Goal: Information Seeking & Learning: Check status

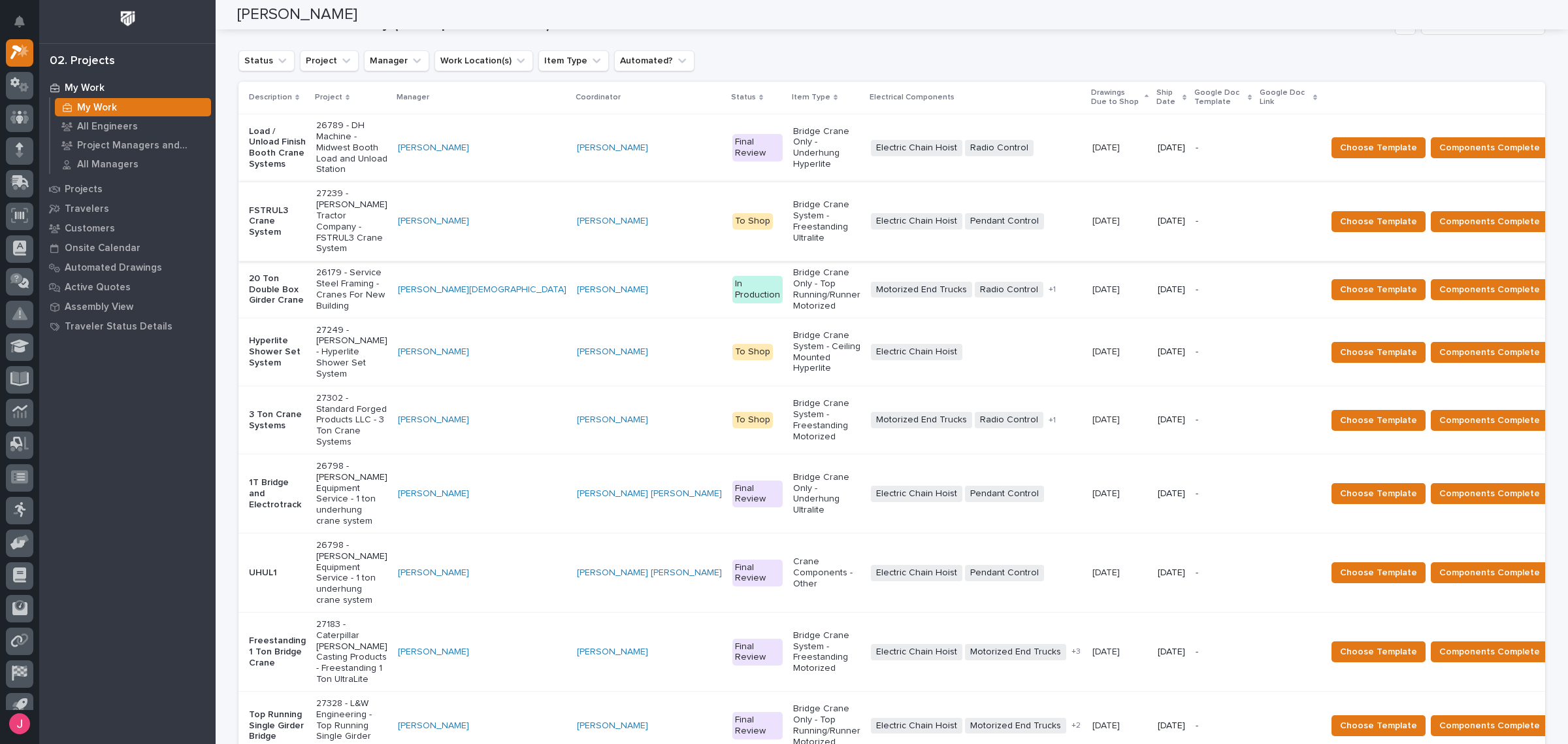
scroll to position [164, 0]
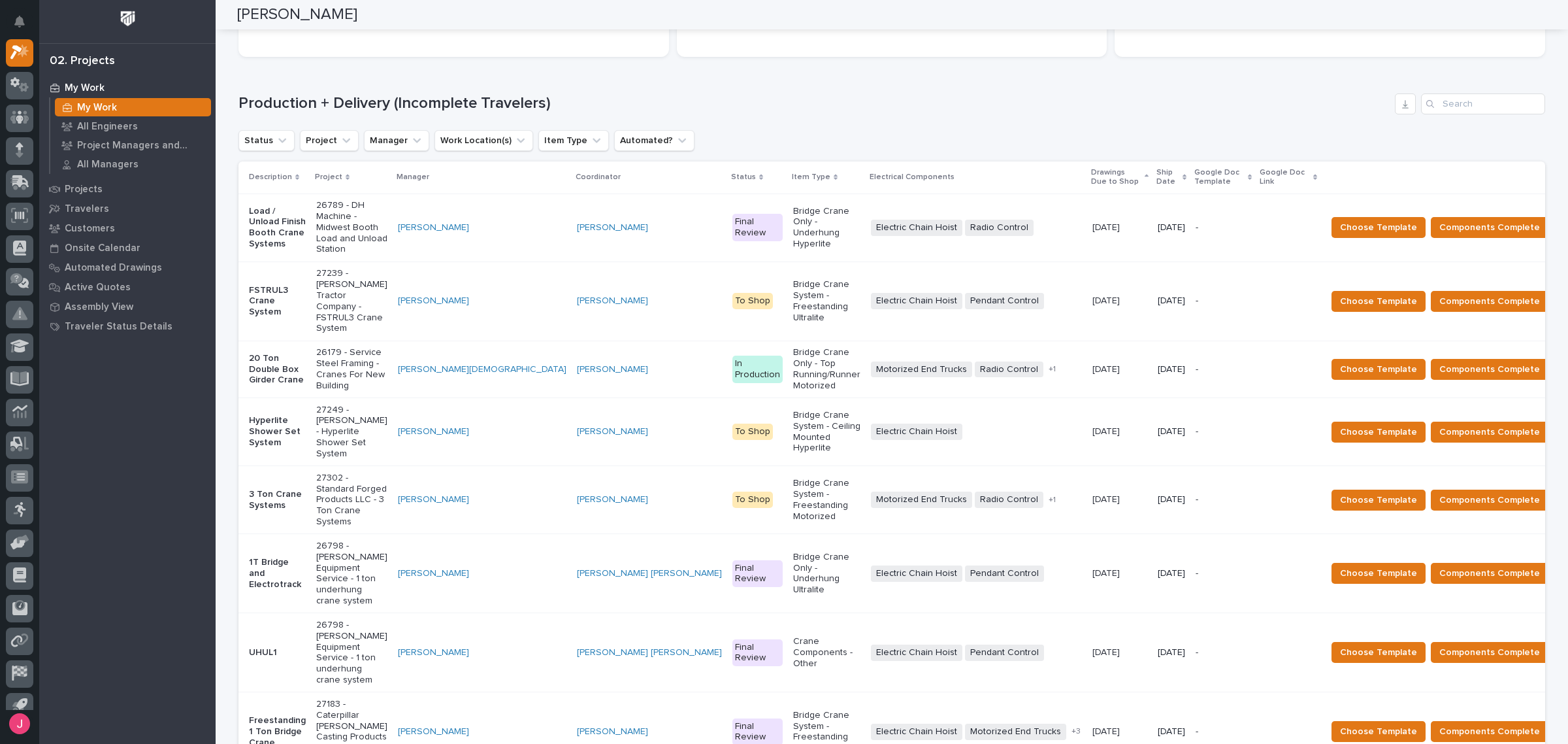
click at [1157, 181] on div "Ship Date" at bounding box center [1171, 177] width 30 height 24
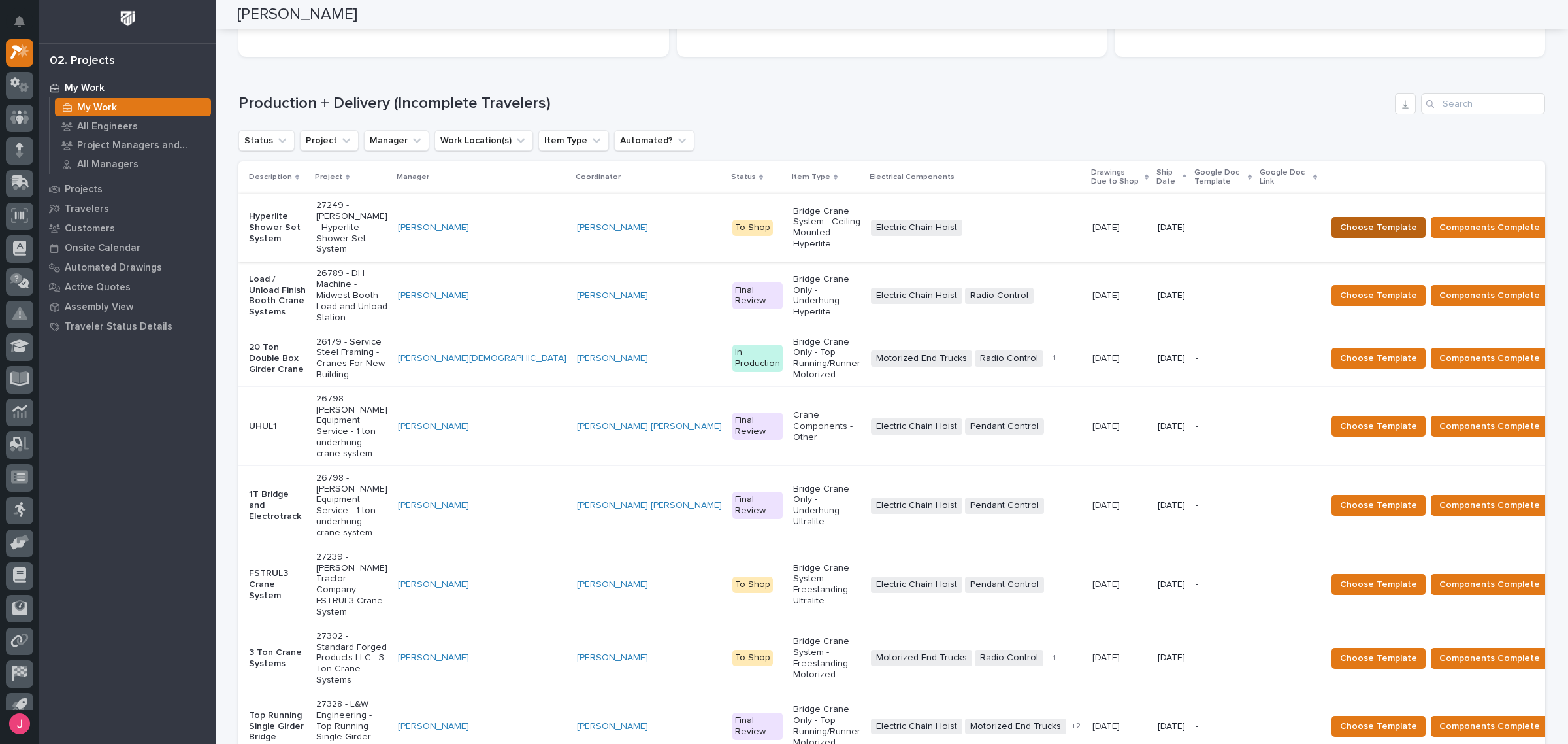
click at [1372, 219] on button "Choose Template" at bounding box center [1378, 227] width 94 height 21
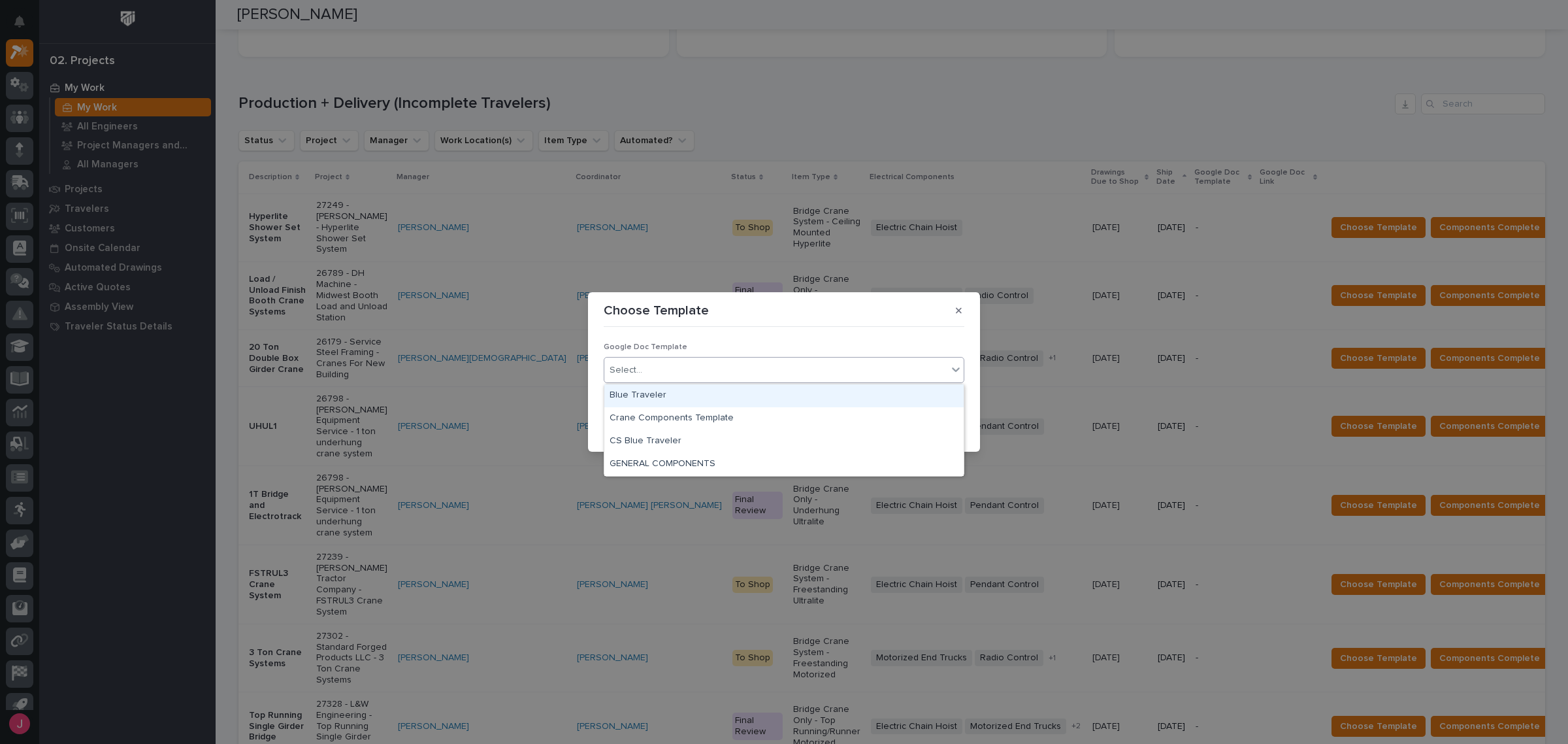
click at [691, 368] on div "Select..." at bounding box center [775, 370] width 343 height 22
click at [658, 397] on div "Blue Traveler" at bounding box center [783, 395] width 359 height 23
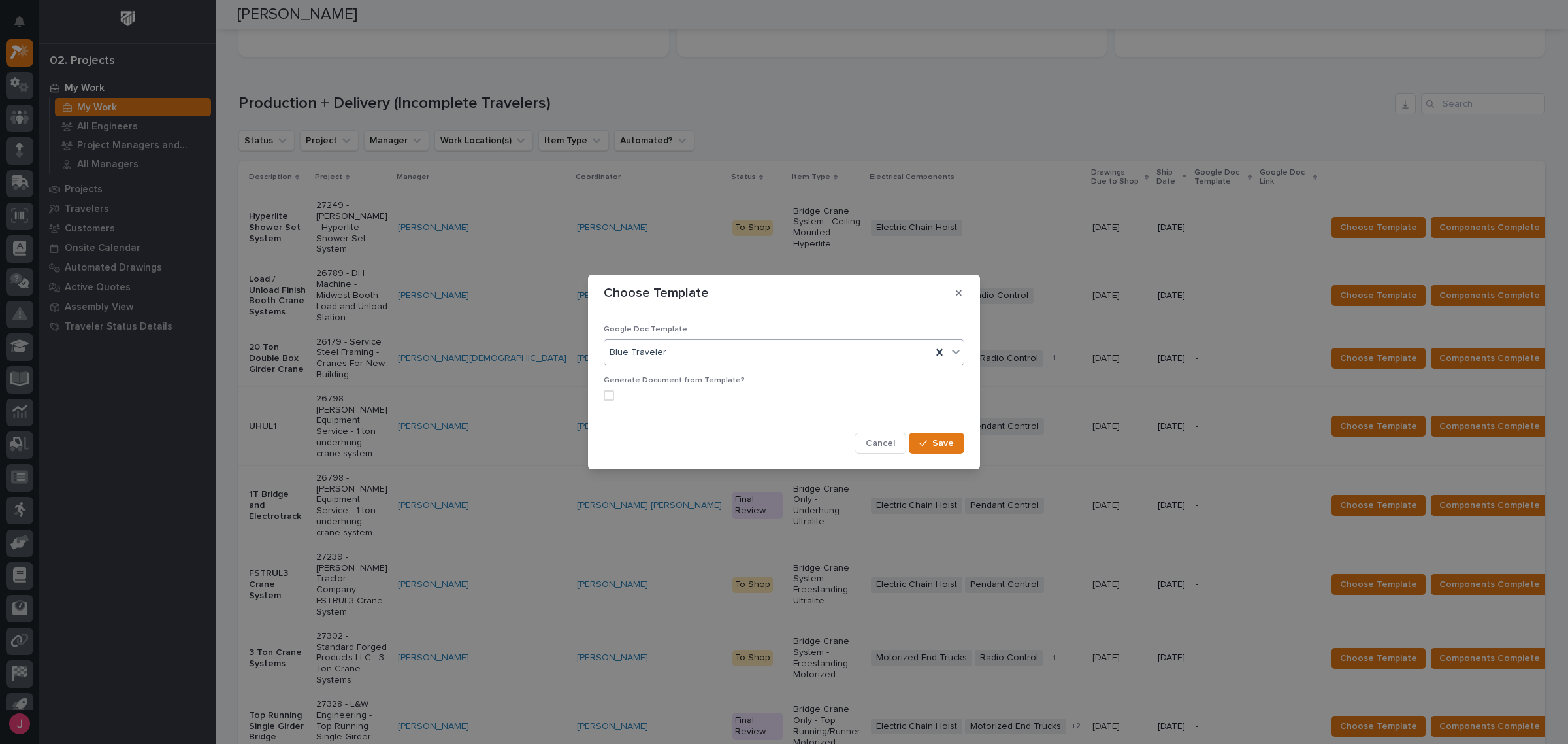
drag, startPoint x: 609, startPoint y: 398, endPoint x: 626, endPoint y: 400, distance: 17.1
click at [612, 398] on span at bounding box center [609, 395] width 10 height 10
click at [958, 446] on button "Save" at bounding box center [937, 442] width 56 height 21
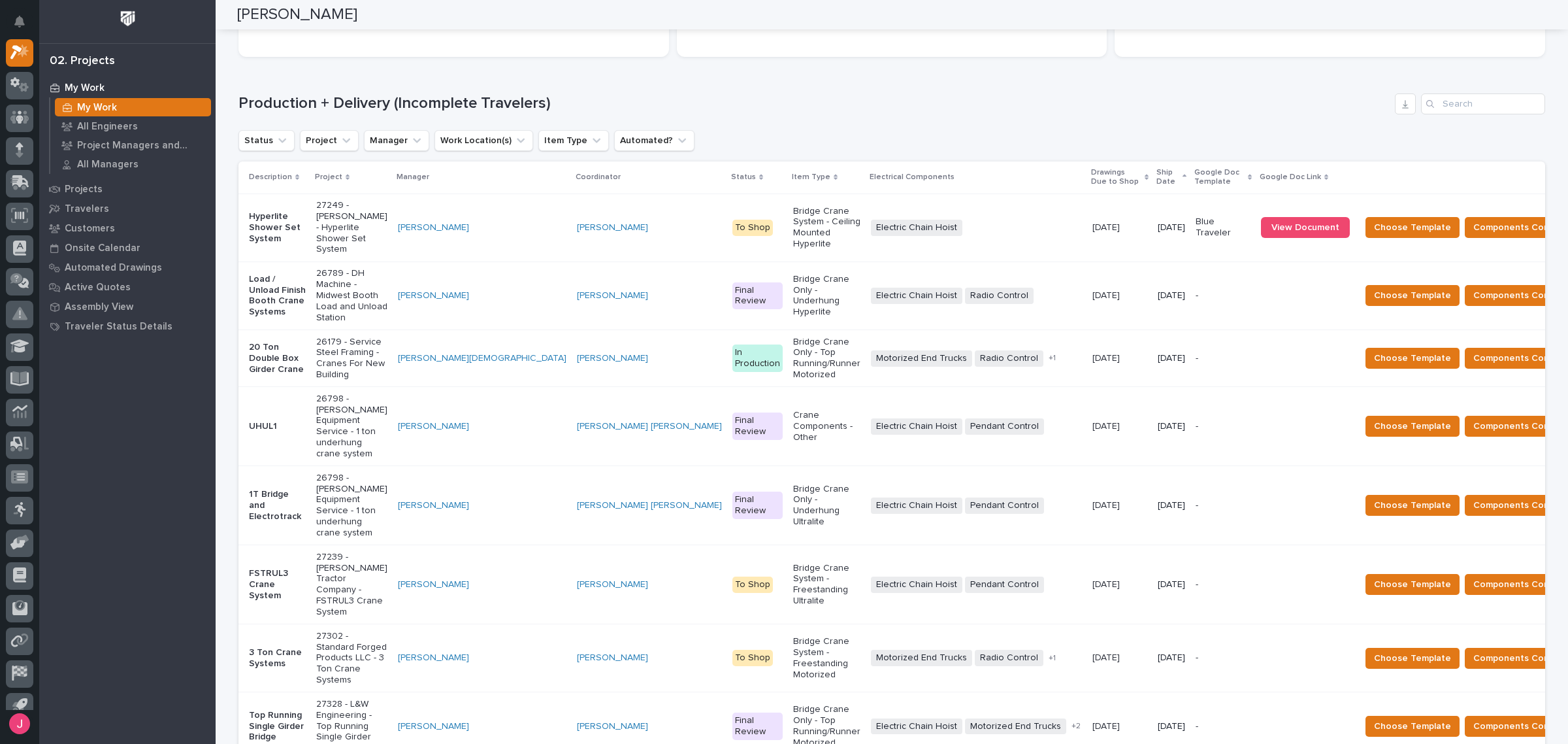
drag, startPoint x: 1196, startPoint y: 266, endPoint x: 1196, endPoint y: 273, distance: 7.0
click at [1255, 273] on td at bounding box center [1305, 295] width 100 height 68
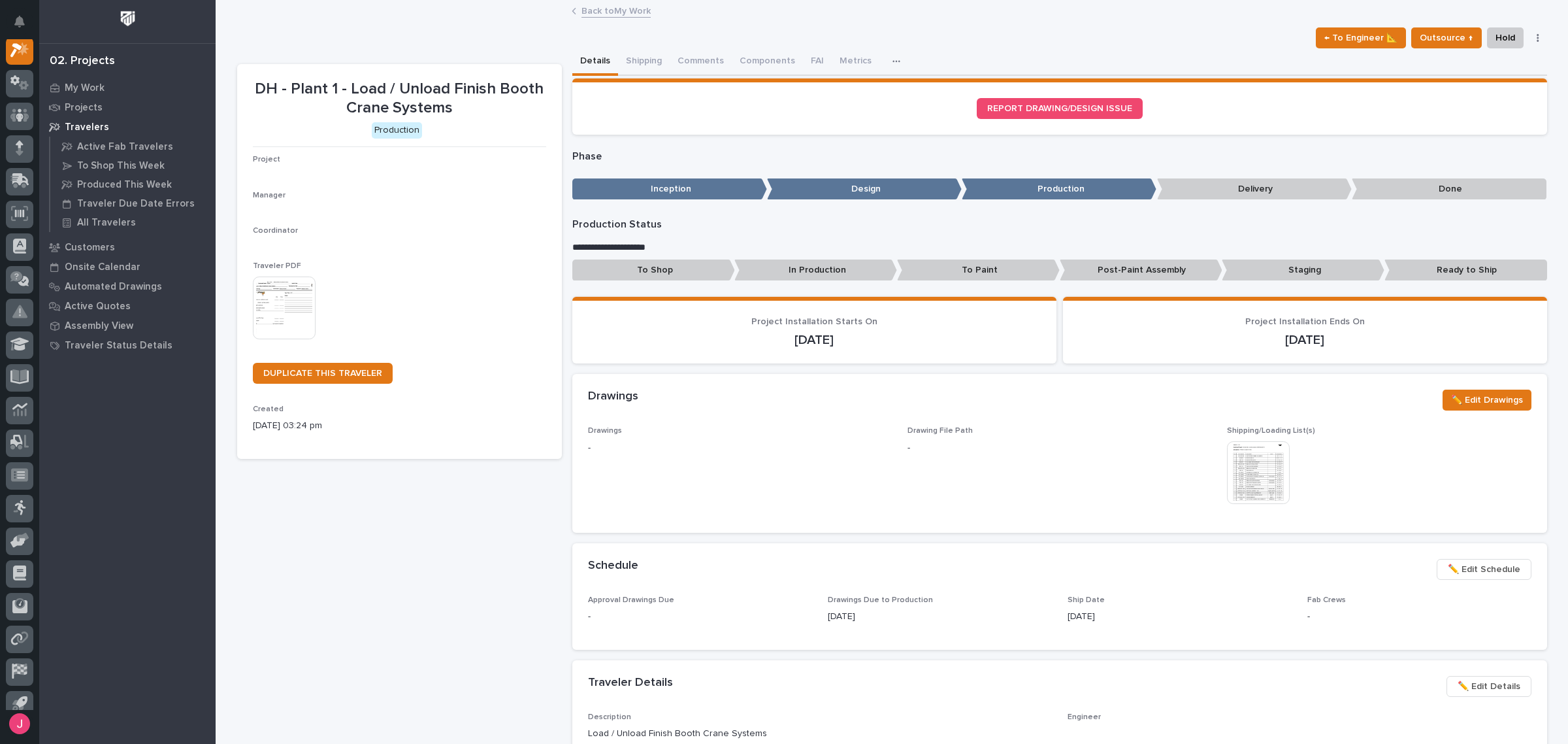
scroll to position [33, 0]
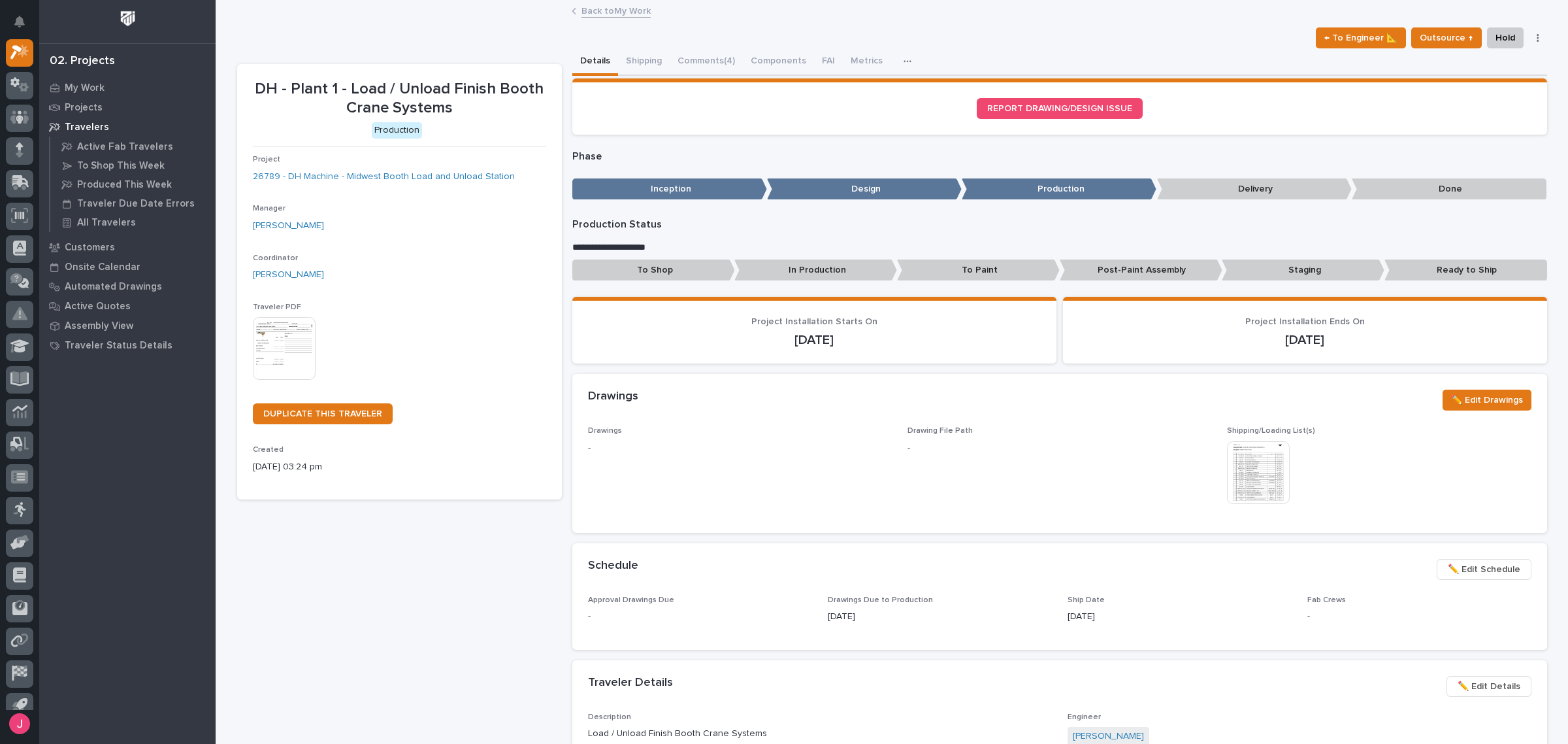
click at [1250, 462] on img at bounding box center [1258, 473] width 63 height 63
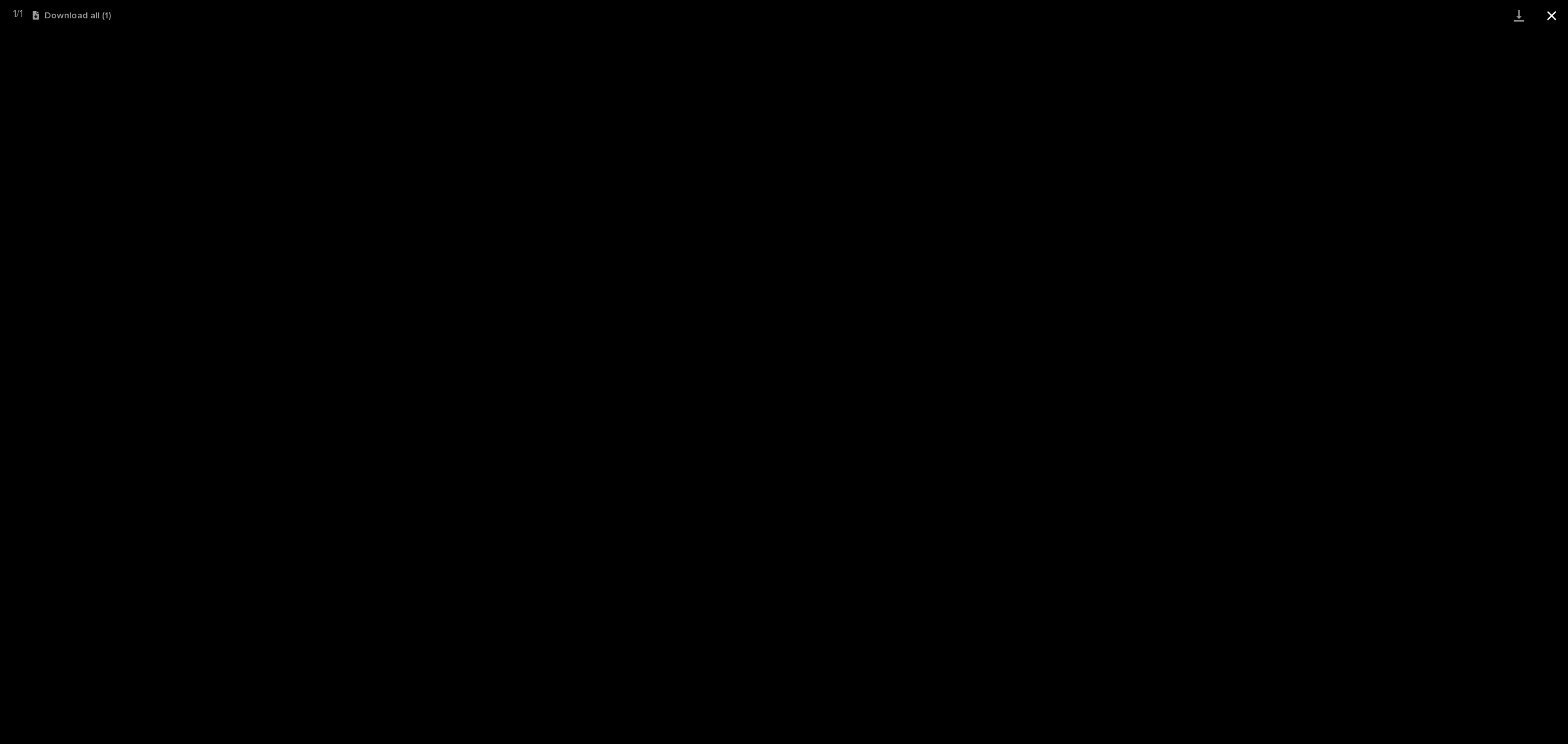
click at [1553, 8] on button "Close gallery" at bounding box center [1552, 16] width 33 height 31
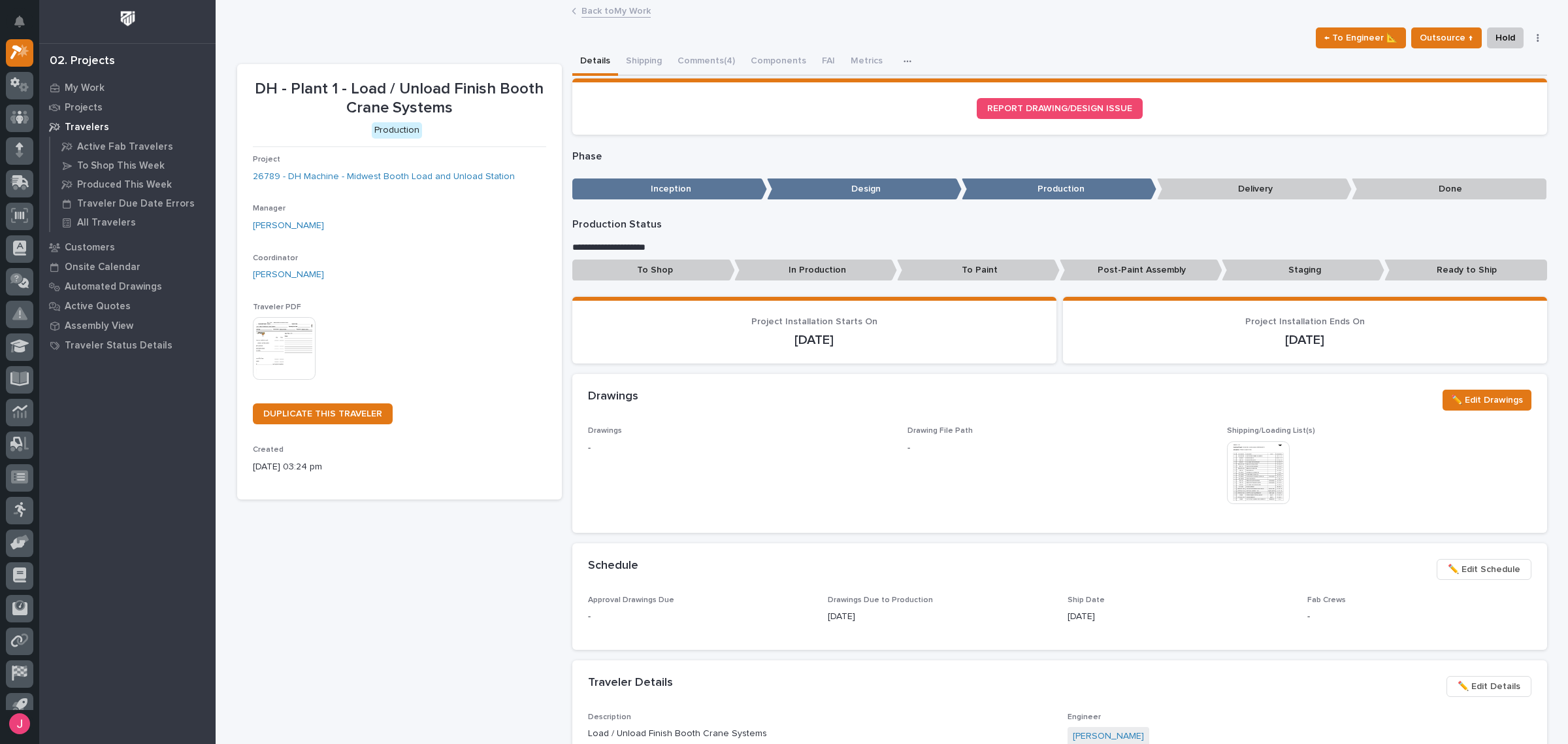
click at [281, 350] on img at bounding box center [284, 348] width 63 height 63
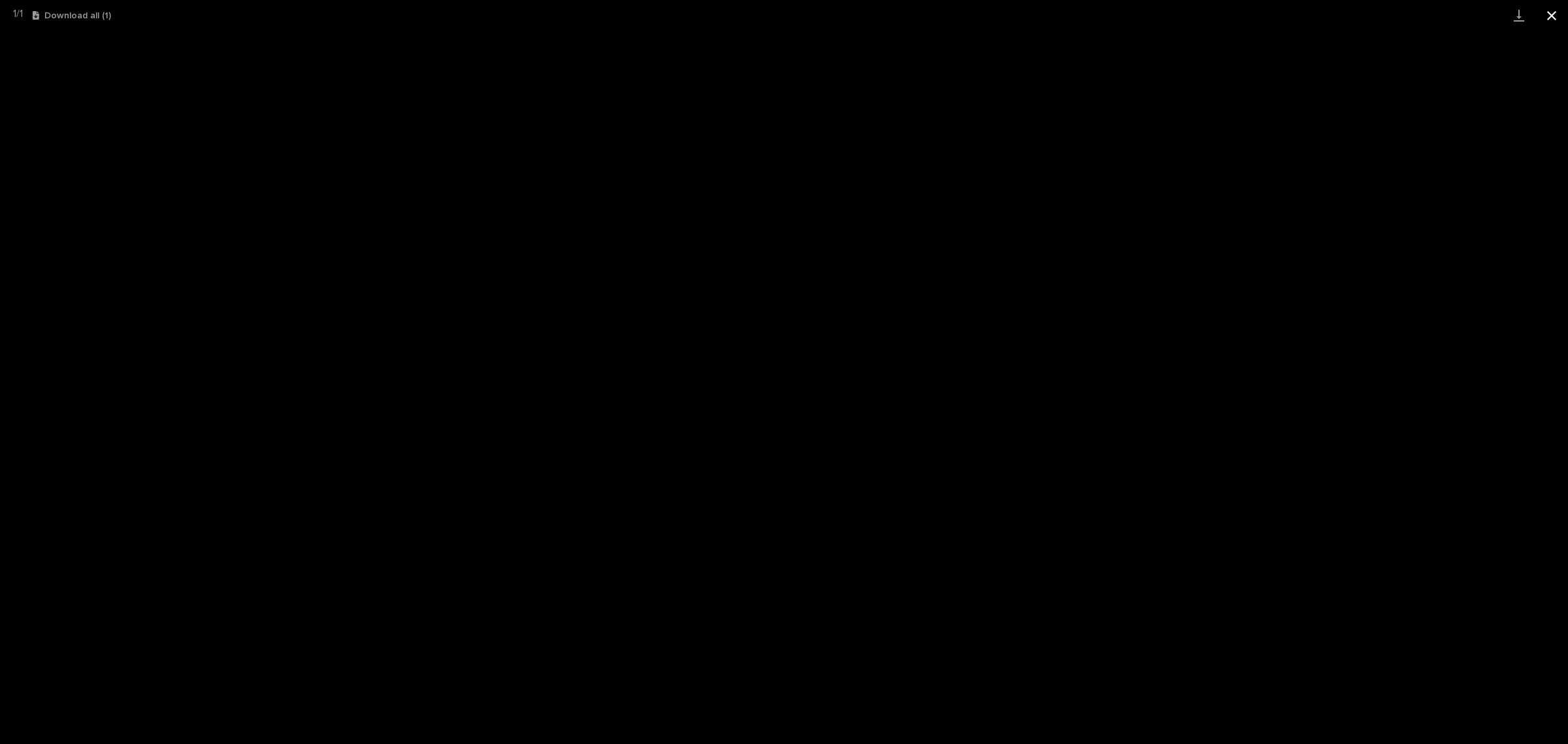
click at [1555, 10] on button "Close gallery" at bounding box center [1552, 16] width 33 height 31
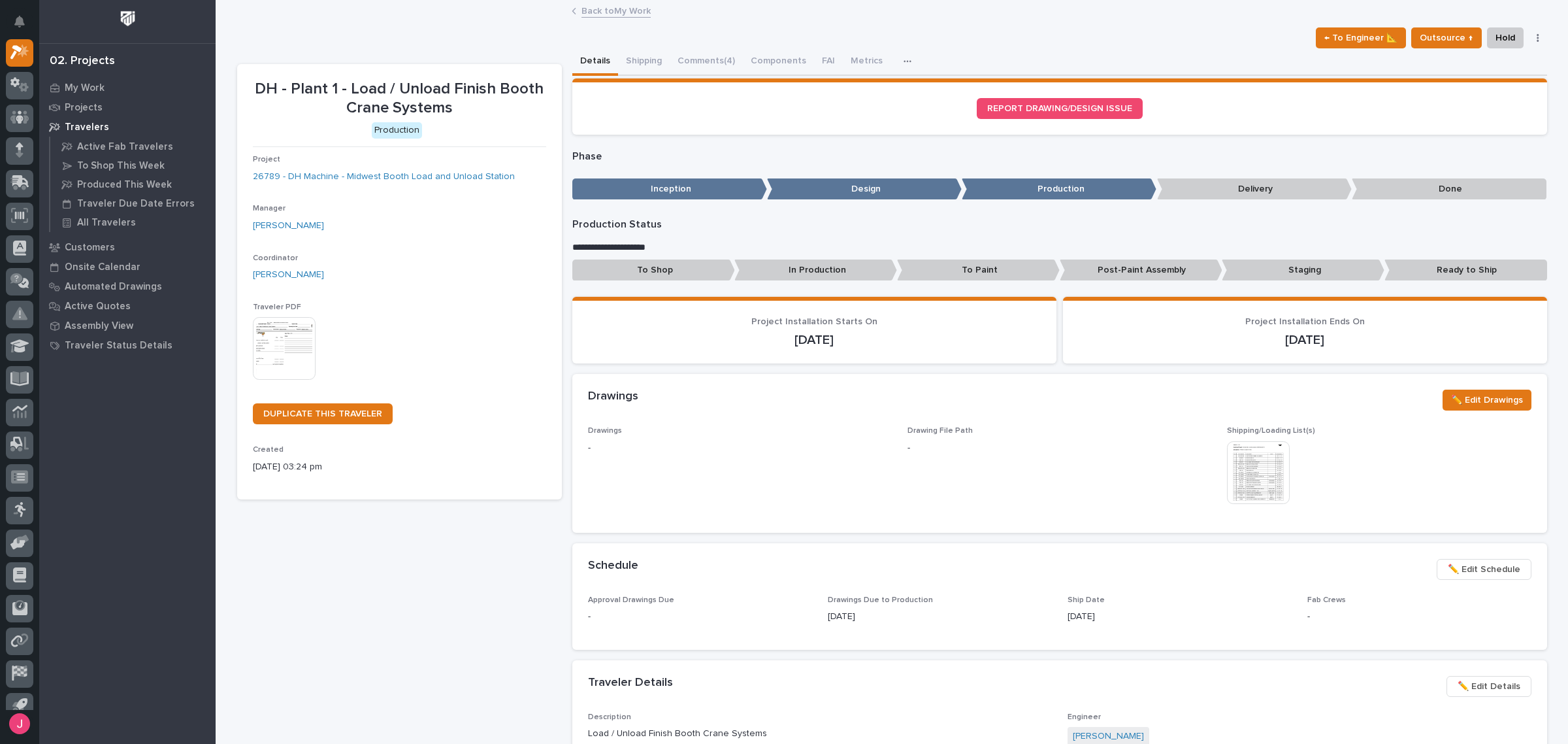
click at [290, 344] on img at bounding box center [284, 348] width 63 height 63
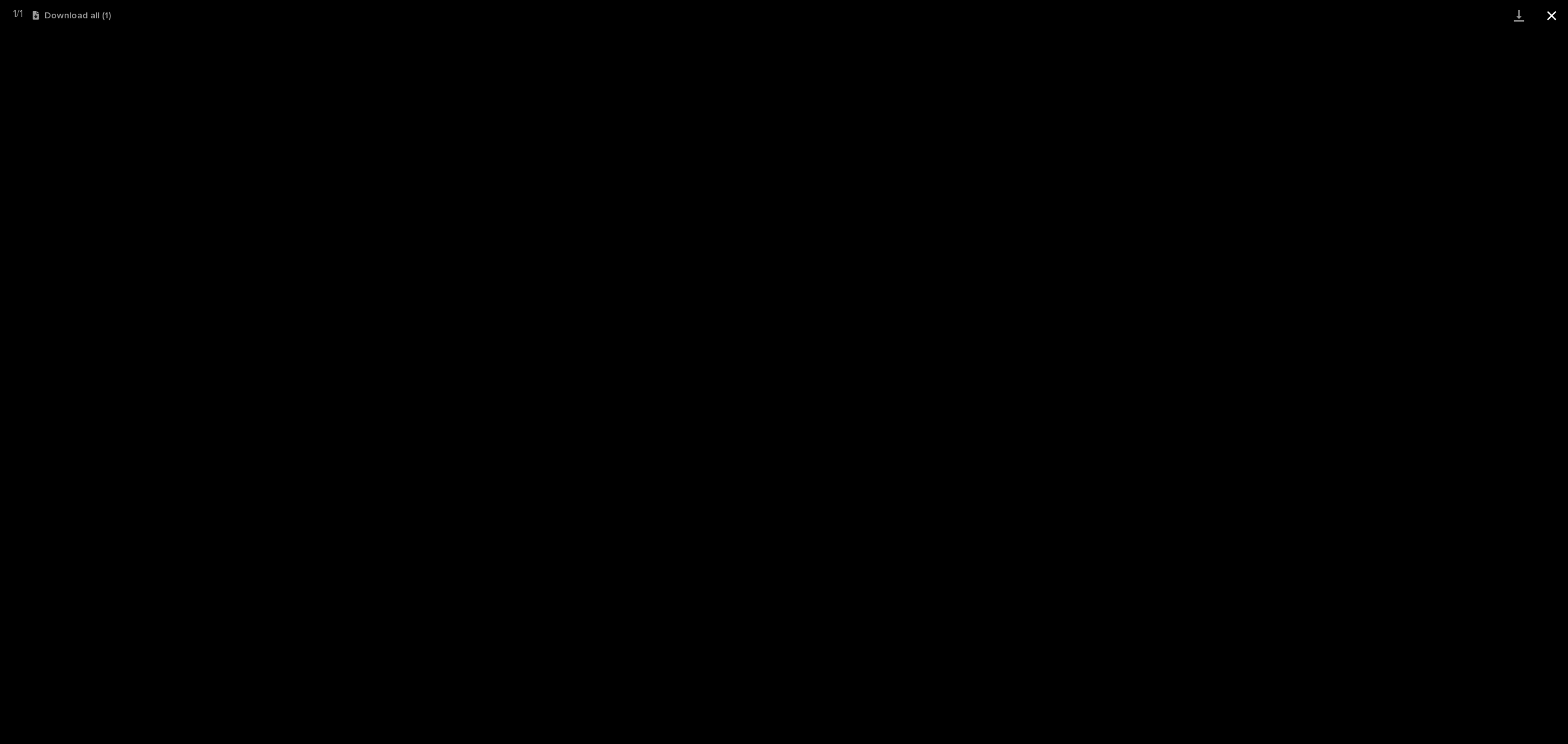
click at [1552, 10] on button "Close gallery" at bounding box center [1552, 16] width 33 height 31
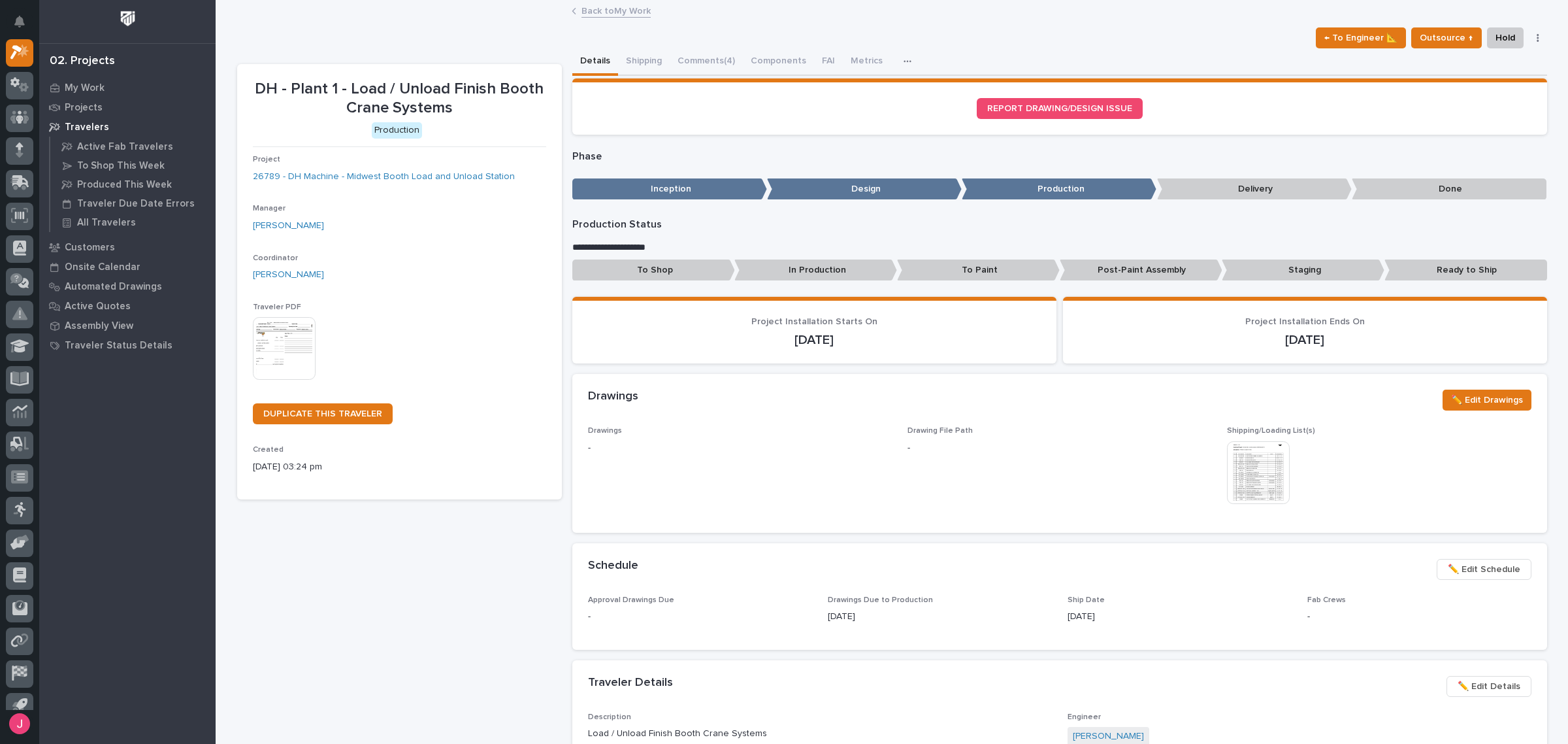
click at [671, 47] on div "← To Engineer 📐 Outsource ↑ Hold Cancel Change Traveler Type Regenerate PDF Gen…" at bounding box center [893, 37] width 1310 height 21
click at [688, 56] on button "Comments (4)" at bounding box center [706, 62] width 73 height 27
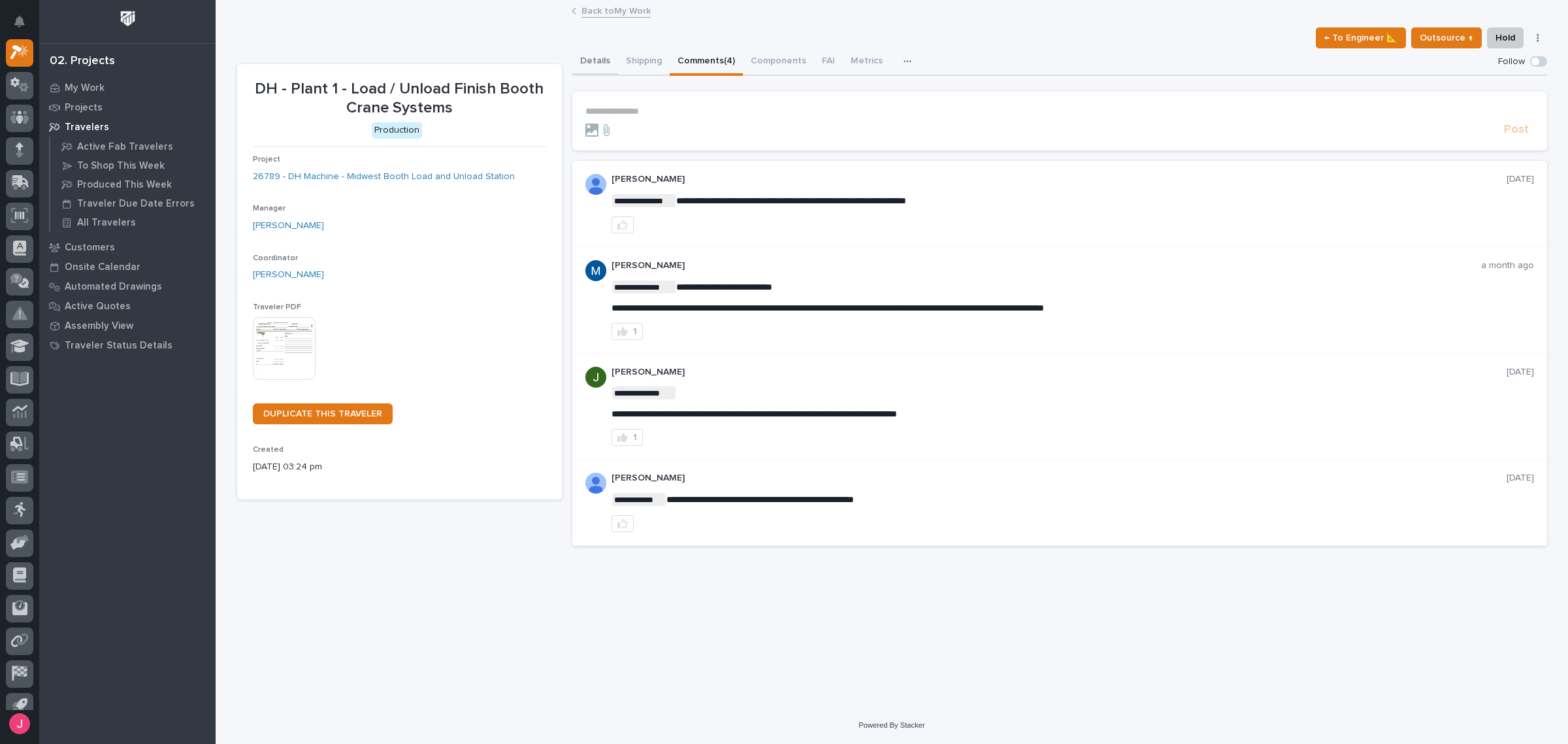
click at [586, 66] on button "Details" at bounding box center [595, 62] width 46 height 27
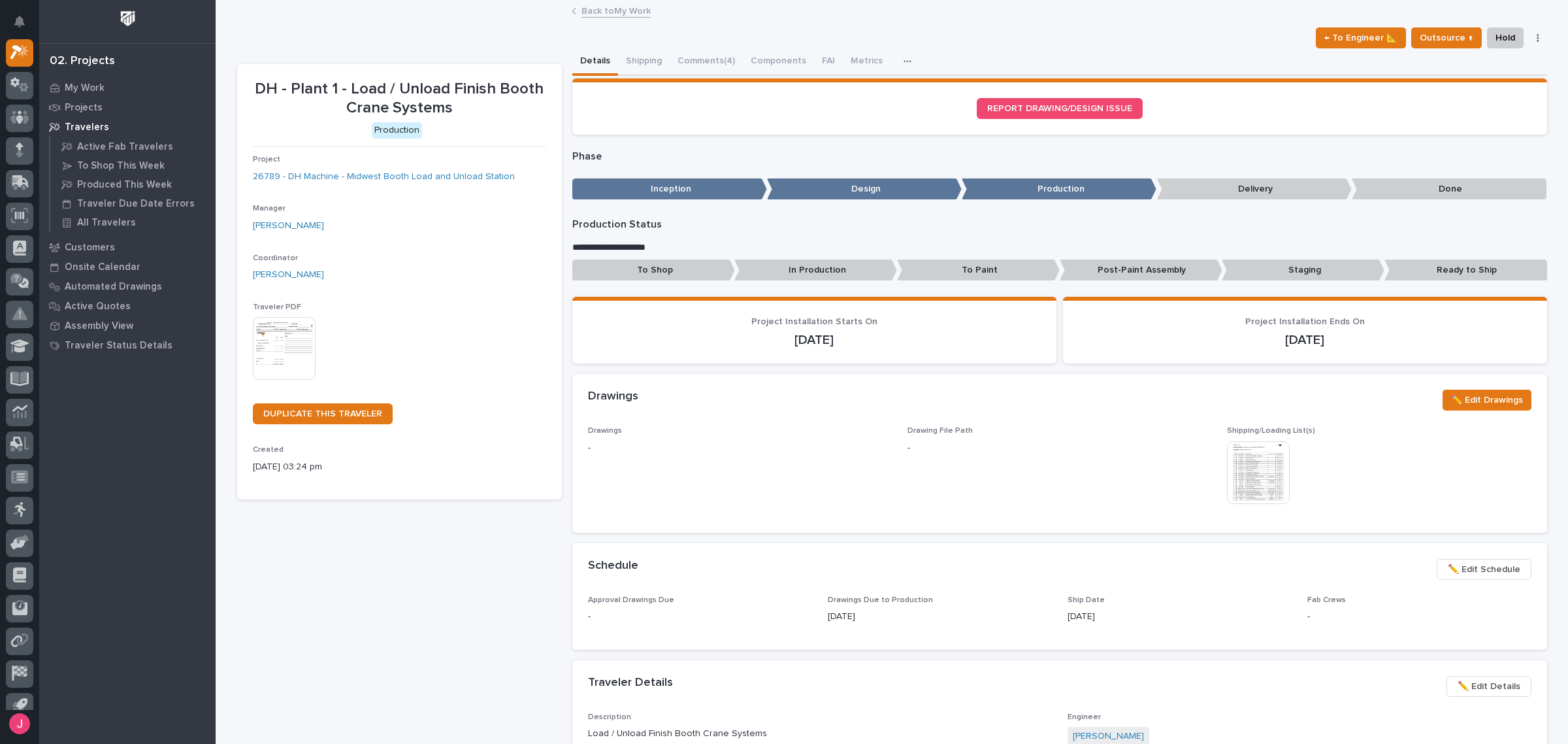
click at [534, 3] on div "Back to My Work" at bounding box center [892, 12] width 1352 height 18
click at [590, 10] on link "Back to My Work" at bounding box center [616, 10] width 69 height 15
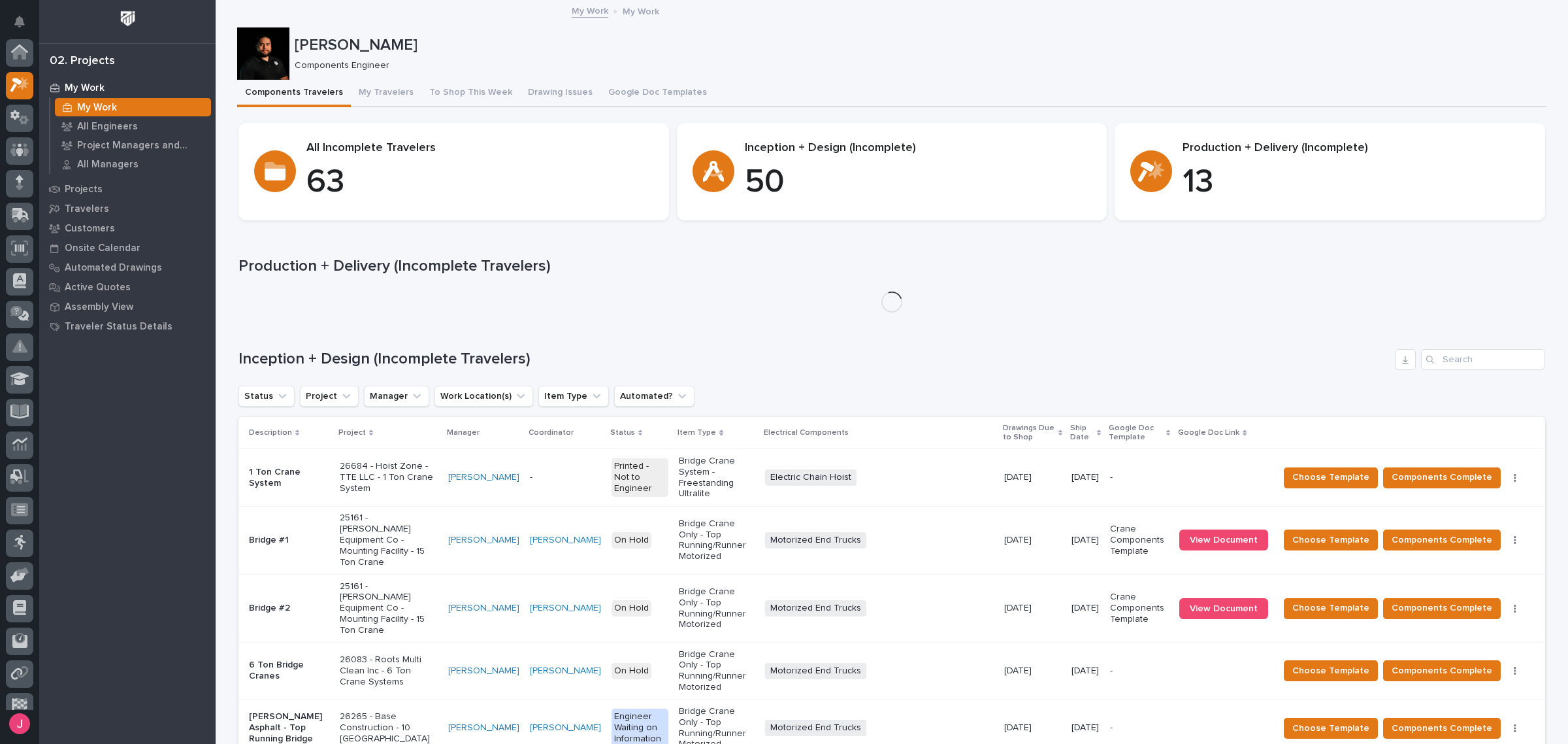
scroll to position [35, 0]
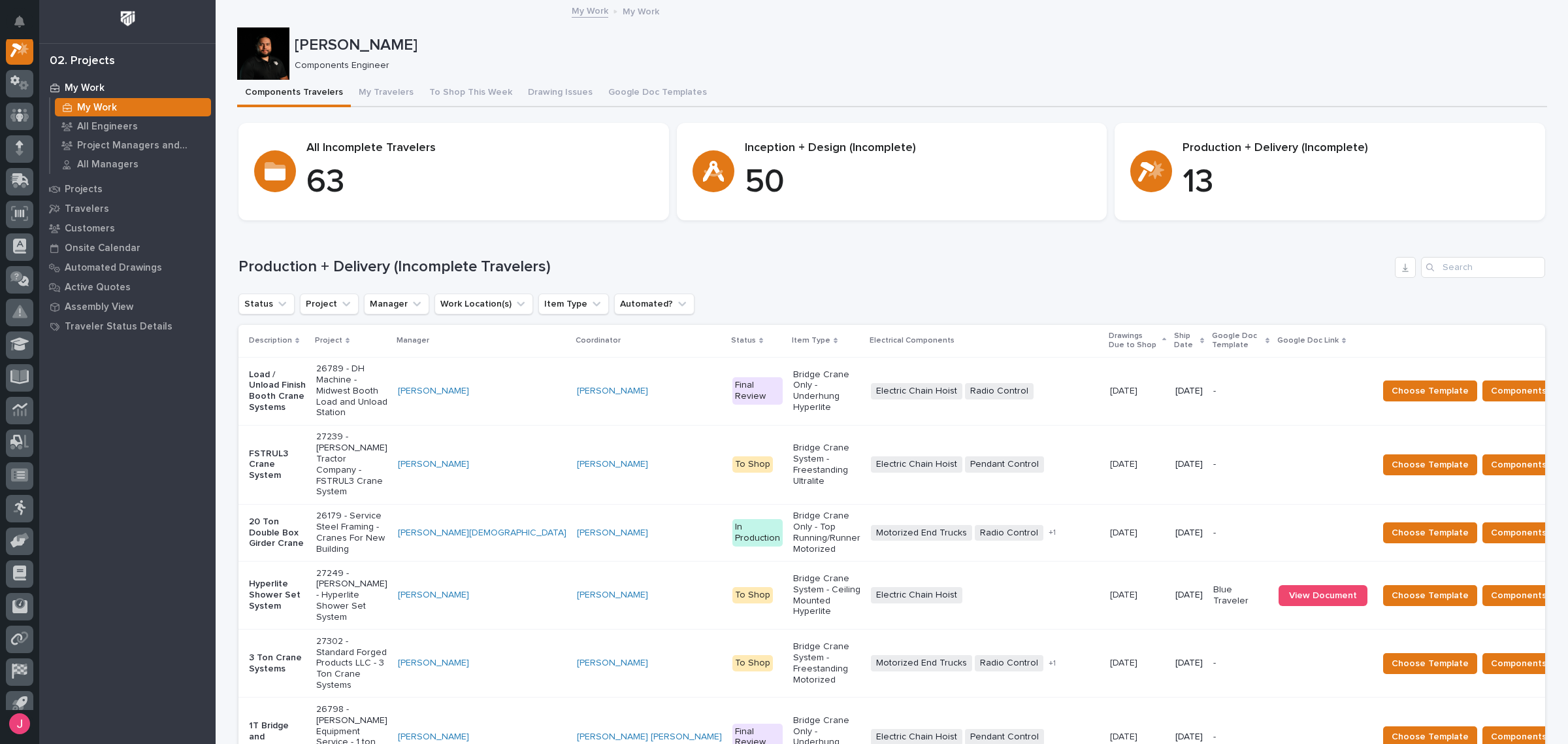
click at [1163, 281] on div "Production + Delivery (Incomplete Travelers) Status Project Manager Work Locati…" at bounding box center [892, 675] width 1307 height 838
click at [846, 44] on p "[PERSON_NAME]" at bounding box center [917, 45] width 1247 height 19
click at [830, 27] on div "Josh Nakasone Components Engineer" at bounding box center [893, 53] width 1310 height 52
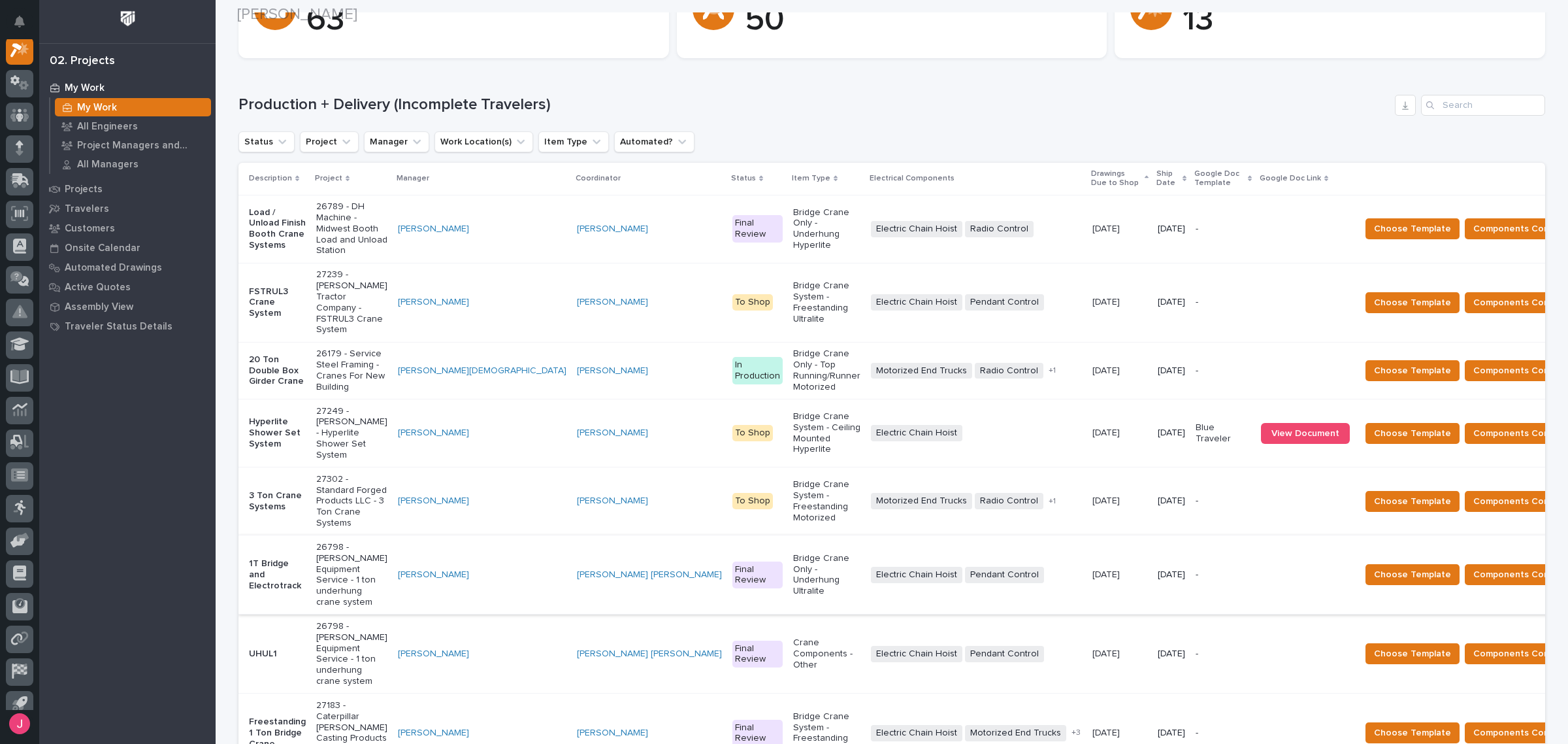
scroll to position [164, 0]
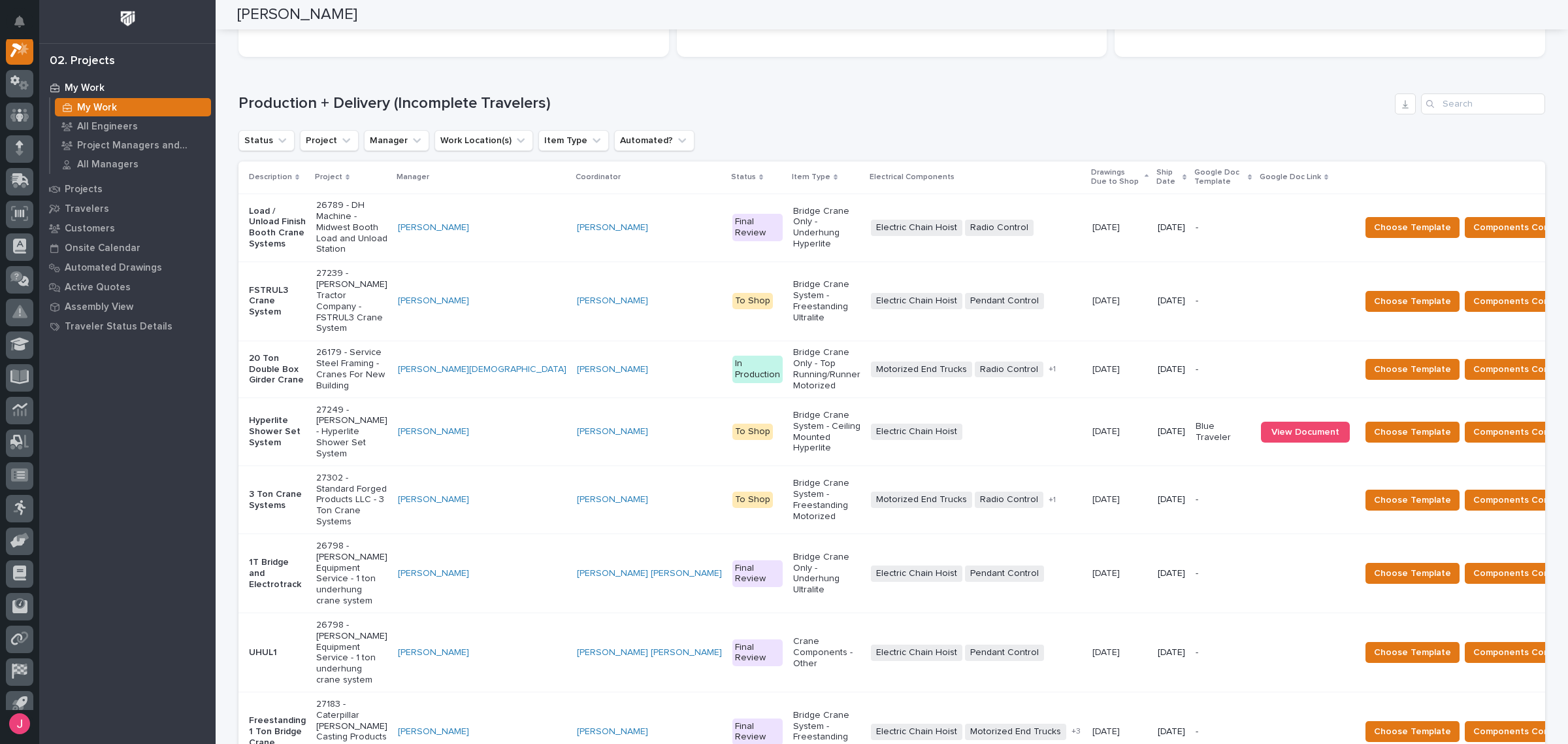
click at [1157, 180] on div "Ship Date" at bounding box center [1171, 177] width 30 height 24
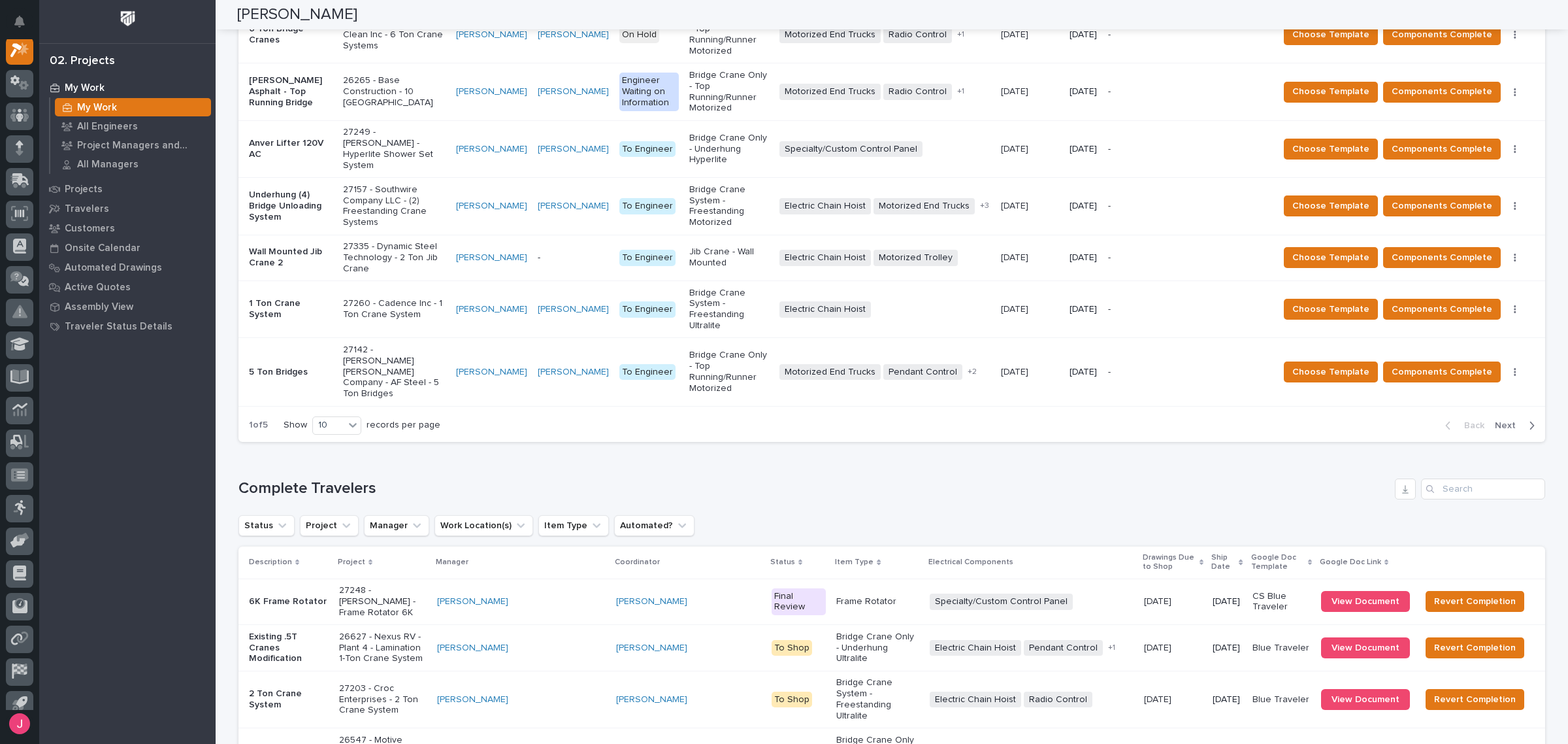
scroll to position [1379, 0]
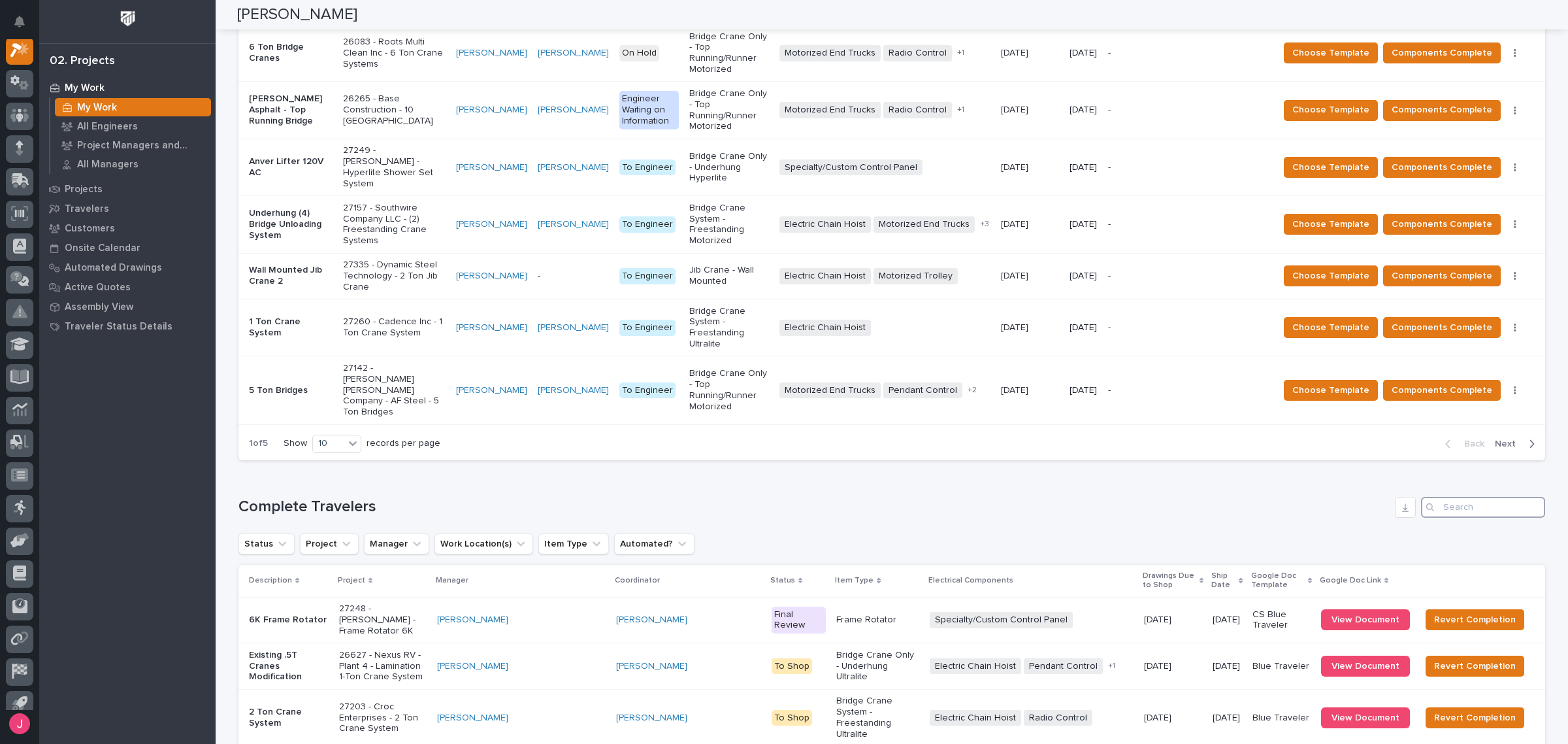
click at [1441, 496] on input "Search" at bounding box center [1483, 506] width 124 height 21
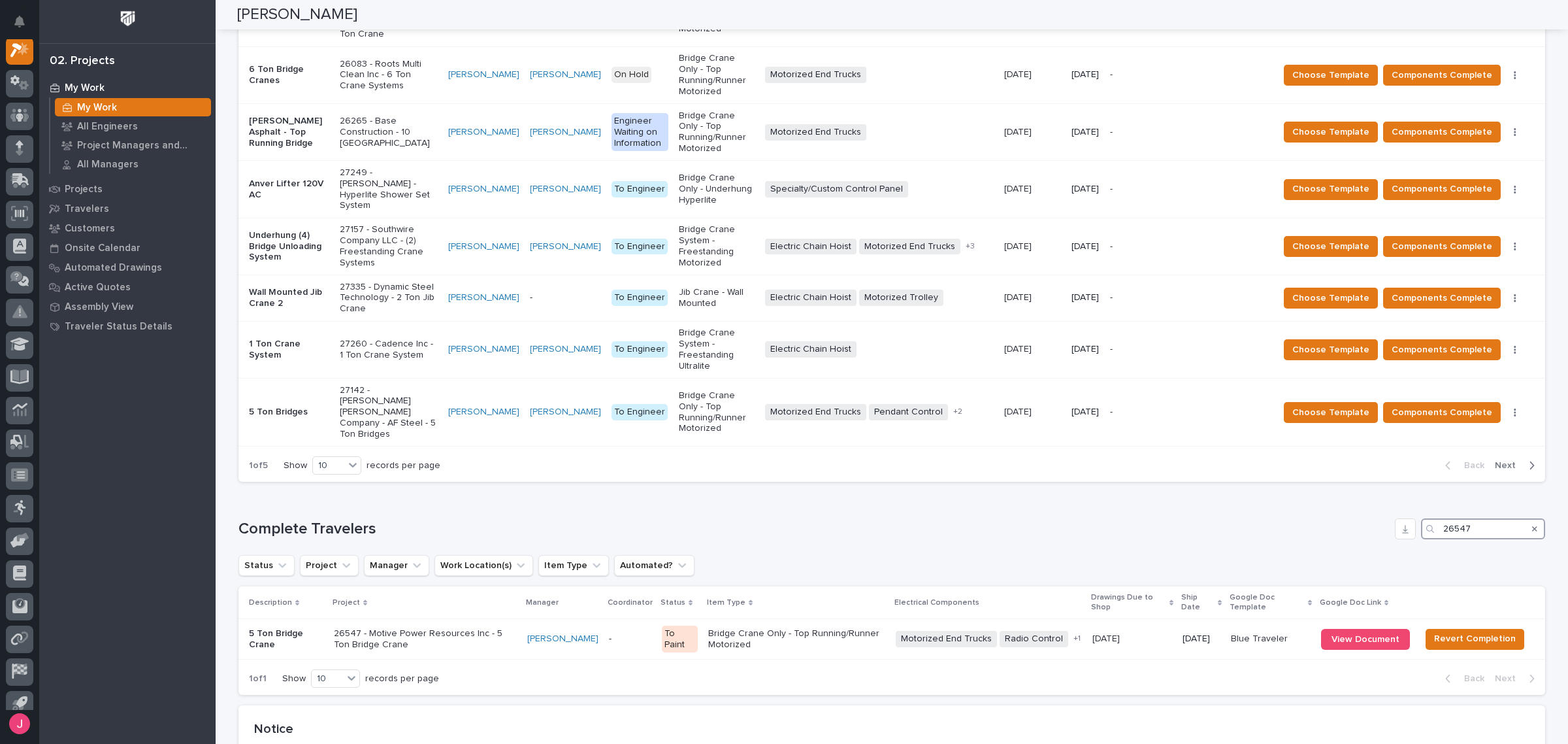
type input "26547"
click at [625, 633] on p "-" at bounding box center [630, 639] width 42 height 11
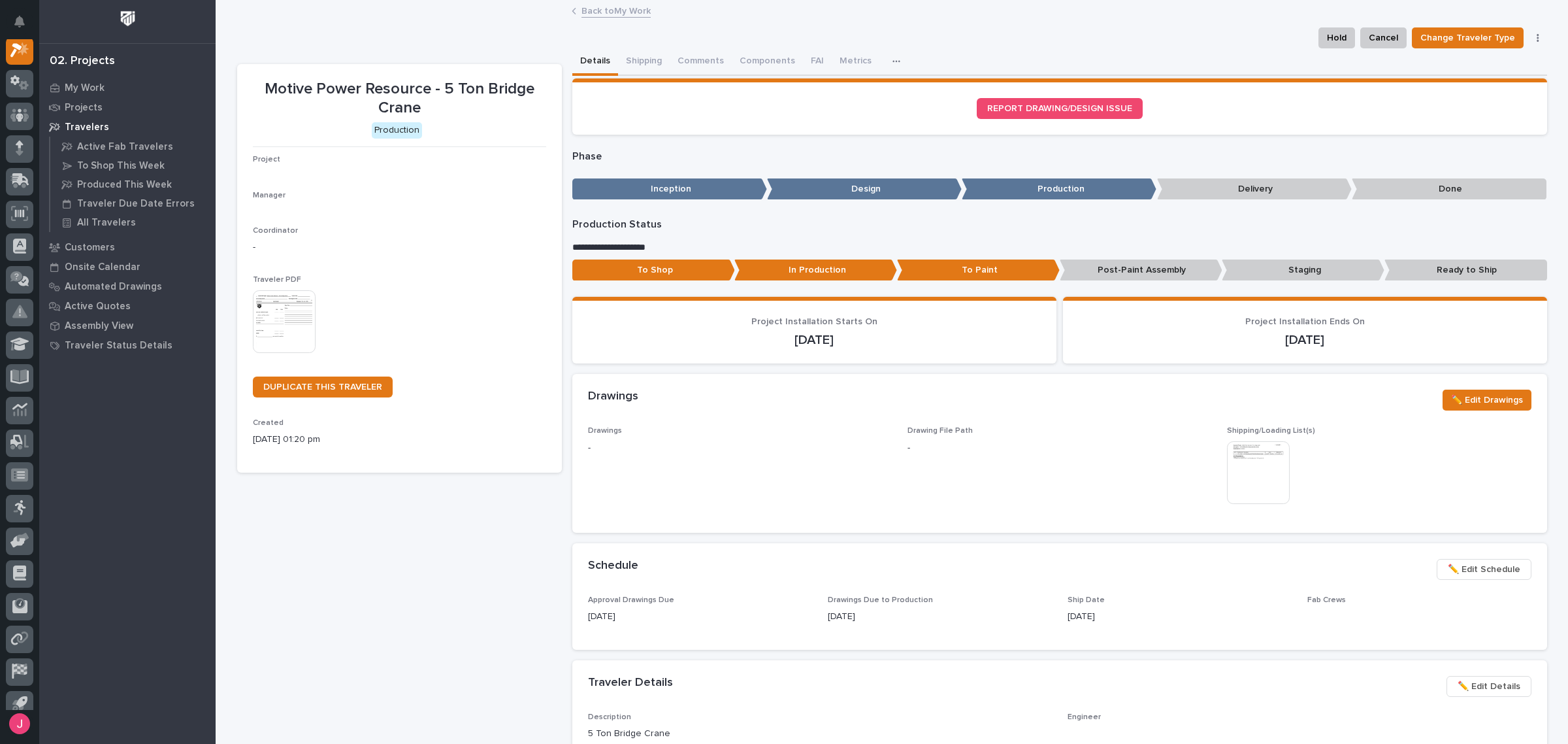
scroll to position [33, 0]
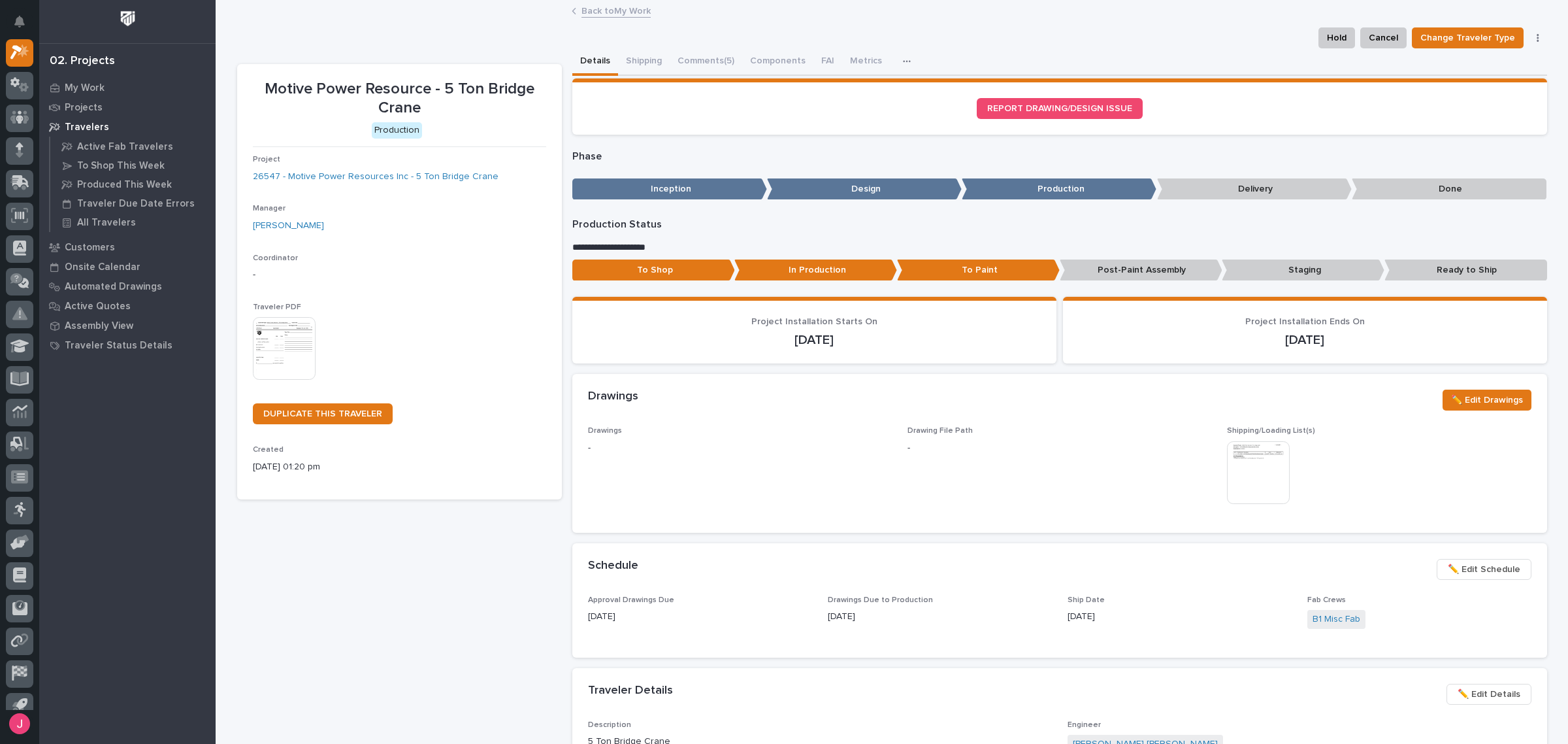
click at [1260, 469] on img at bounding box center [1258, 473] width 63 height 63
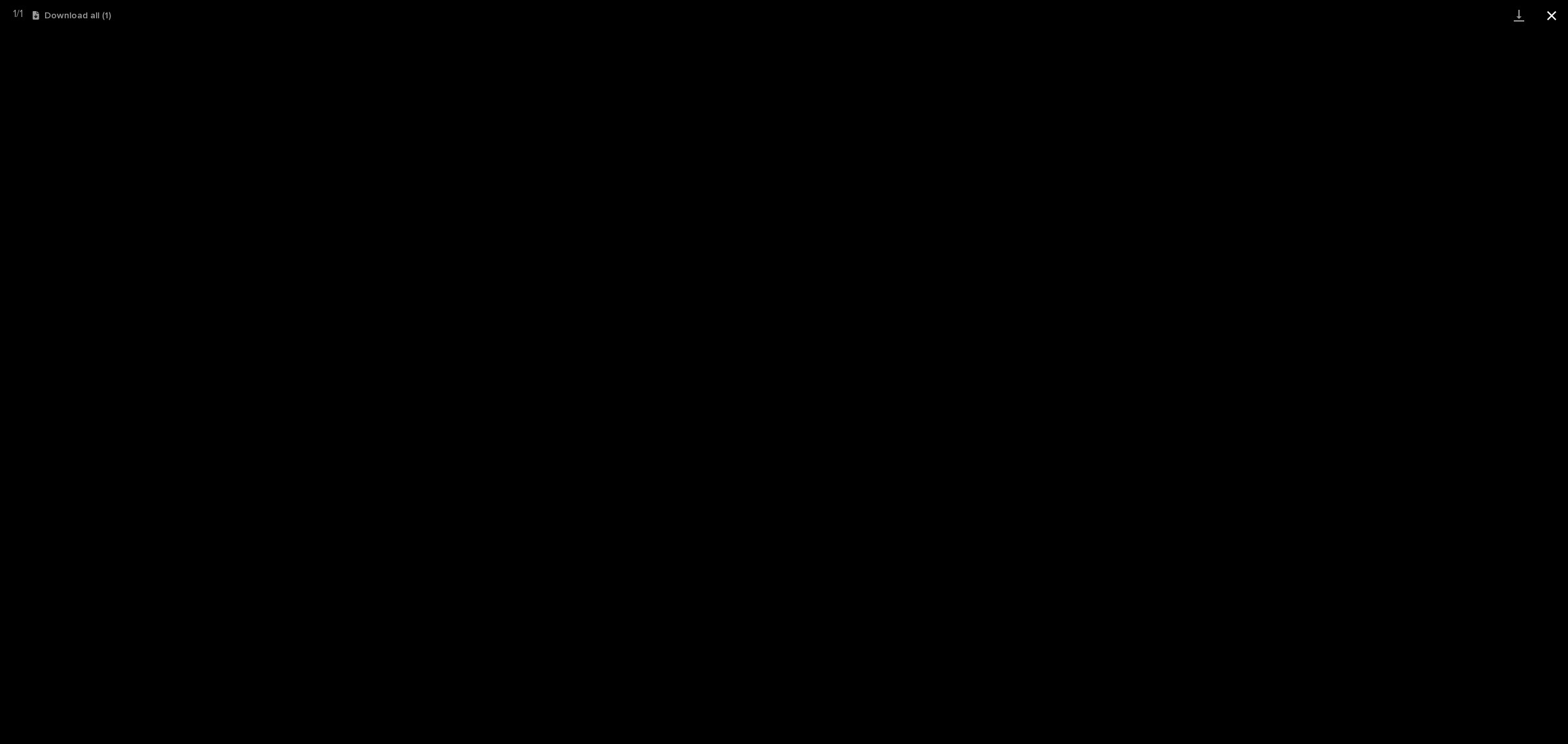
click at [1544, 14] on button "Close gallery" at bounding box center [1552, 16] width 33 height 31
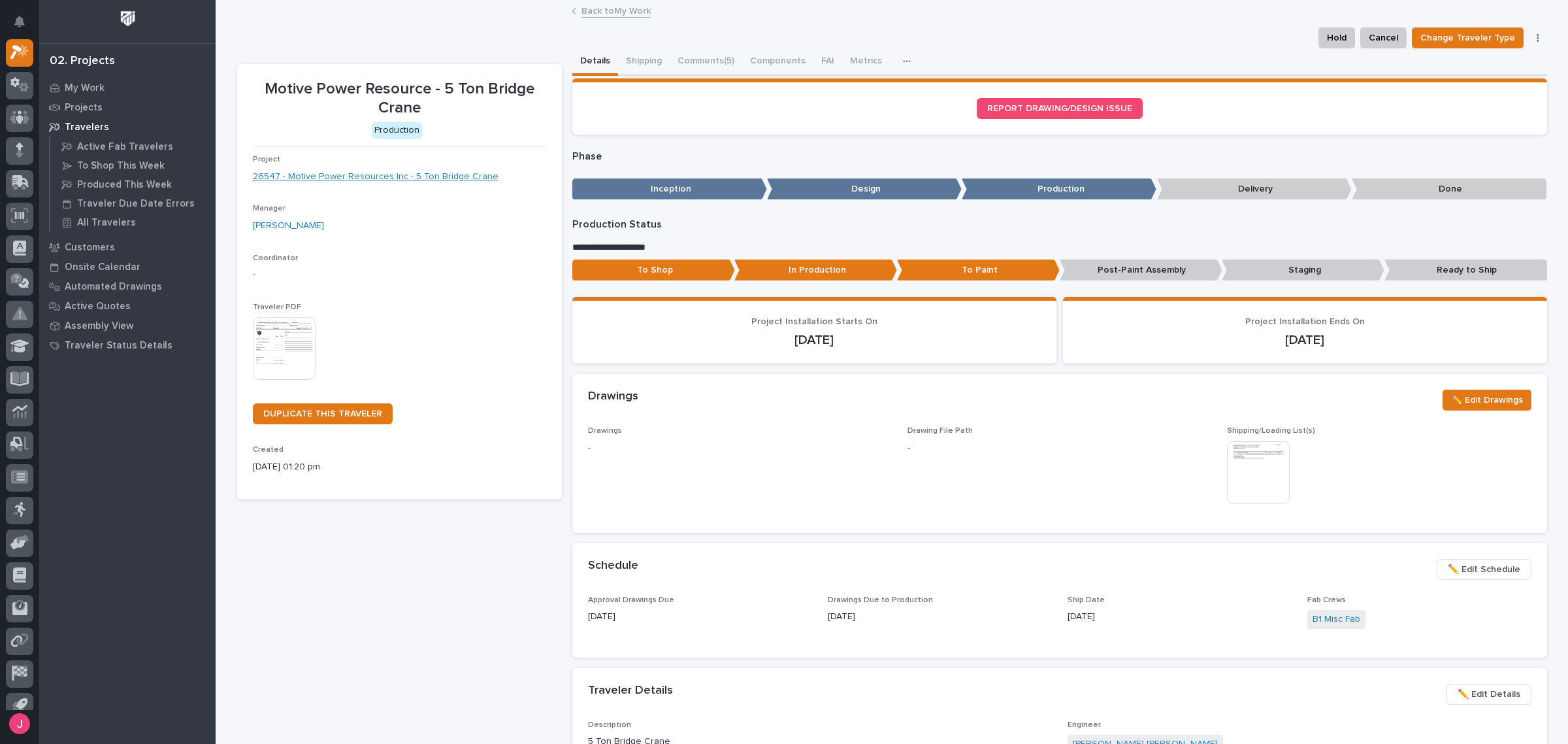
drag, startPoint x: 422, startPoint y: 168, endPoint x: 388, endPoint y: 177, distance: 35.2
click at [599, 1] on div "**********" at bounding box center [893, 700] width 1310 height 1398
click at [612, 13] on link "Back to My Work" at bounding box center [616, 10] width 69 height 15
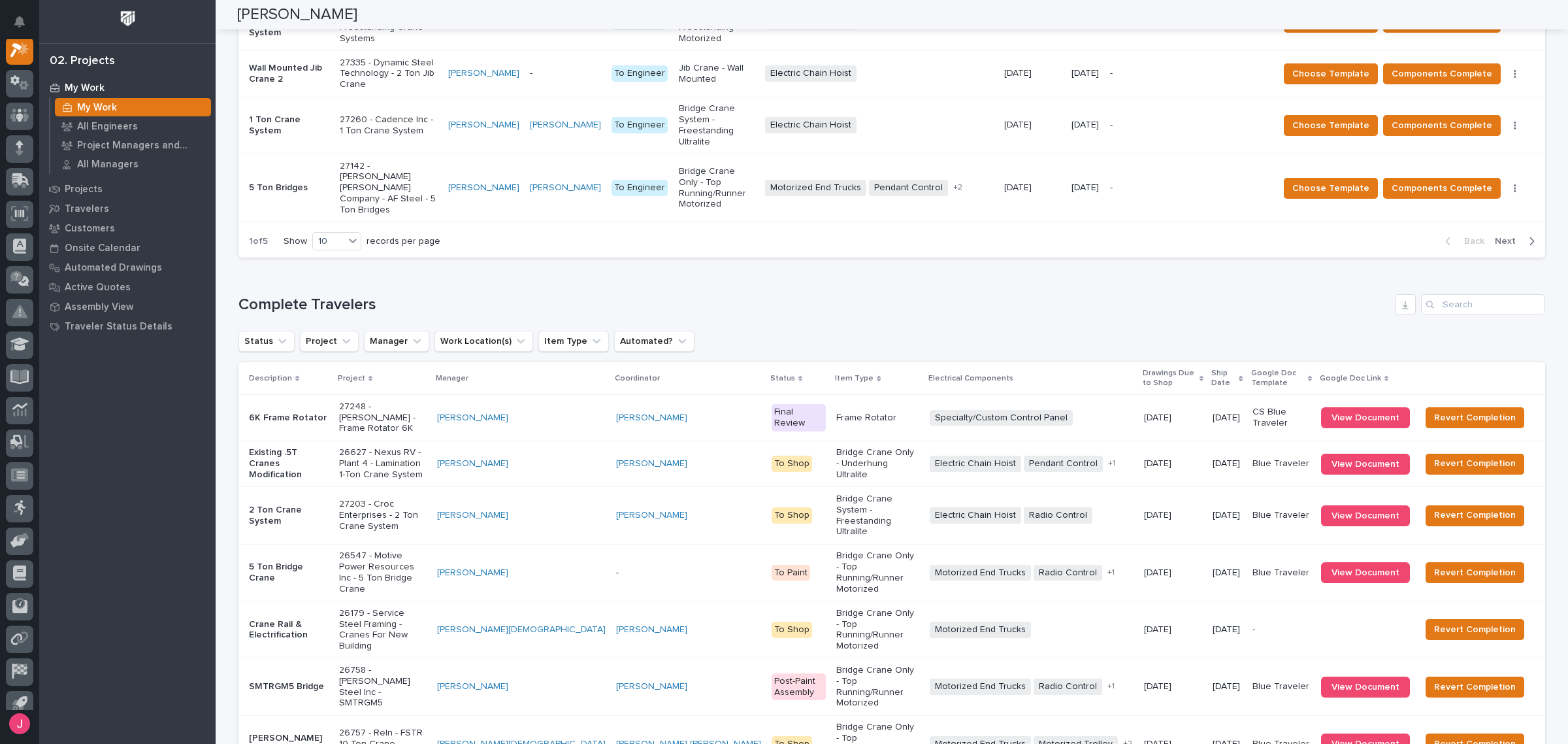
scroll to position [1575, 0]
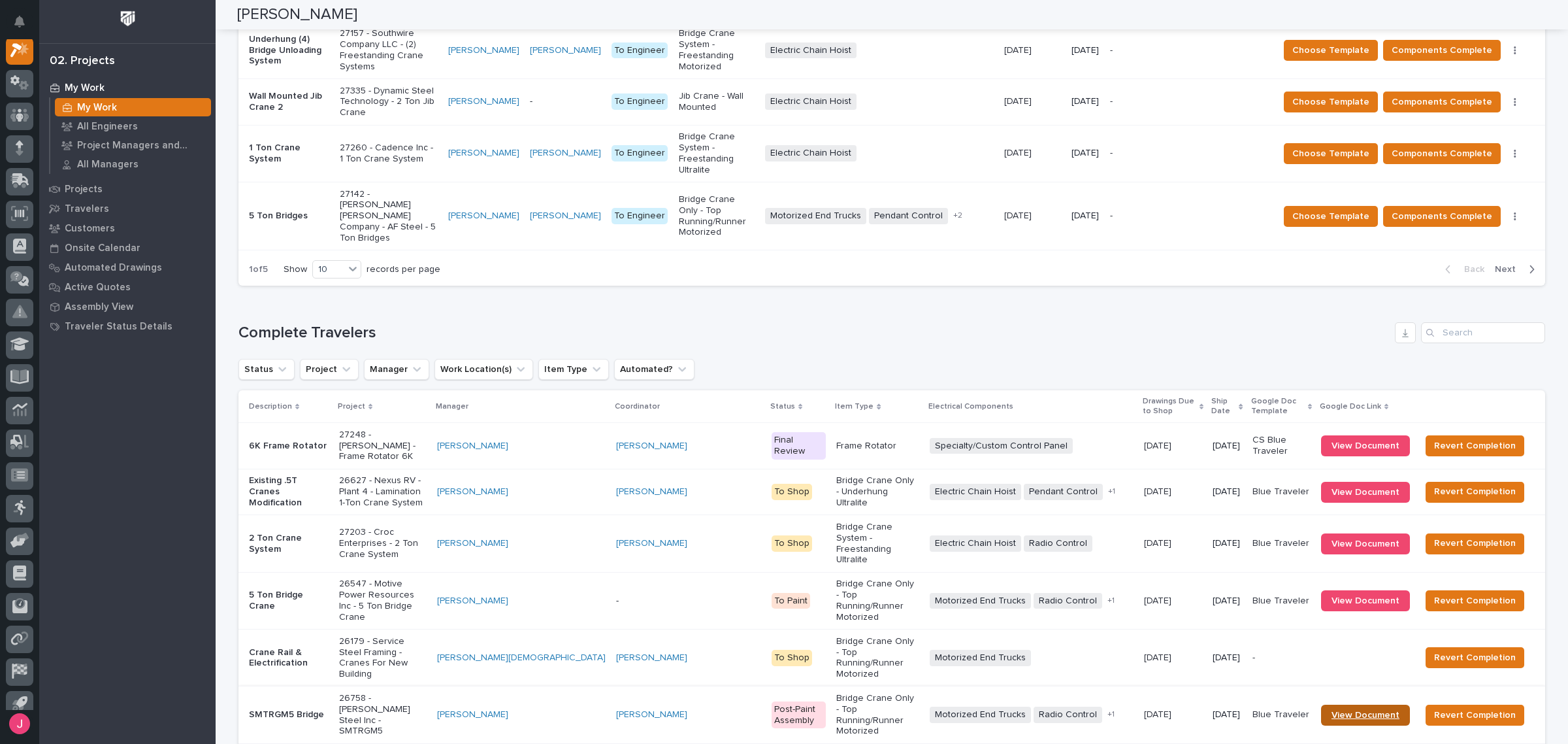
click at [1385, 710] on span "View Document" at bounding box center [1365, 715] width 68 height 9
click at [427, 526] on p "27203 - Croc Enterprises - 2 Ton Crane System" at bounding box center [383, 543] width 88 height 33
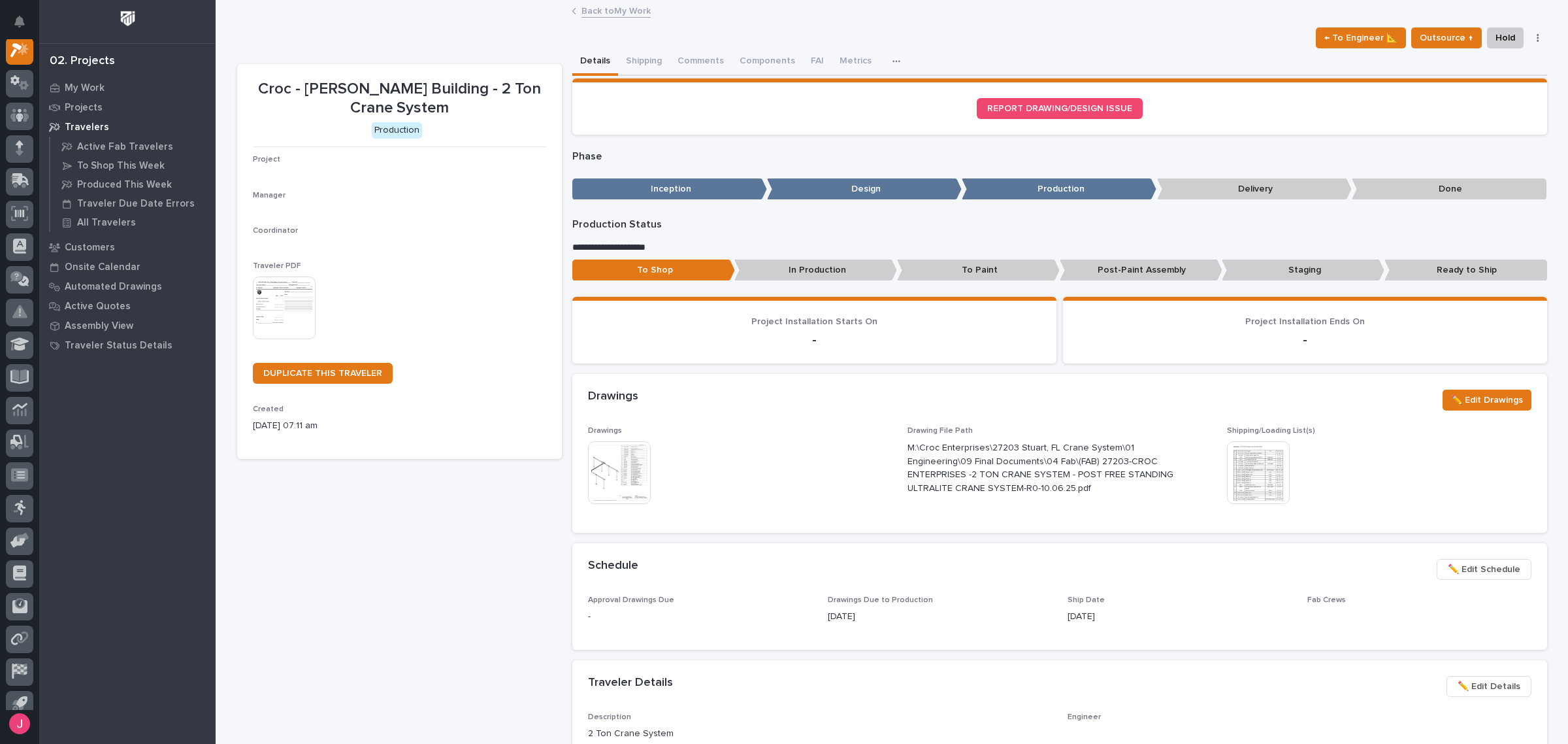
scroll to position [33, 0]
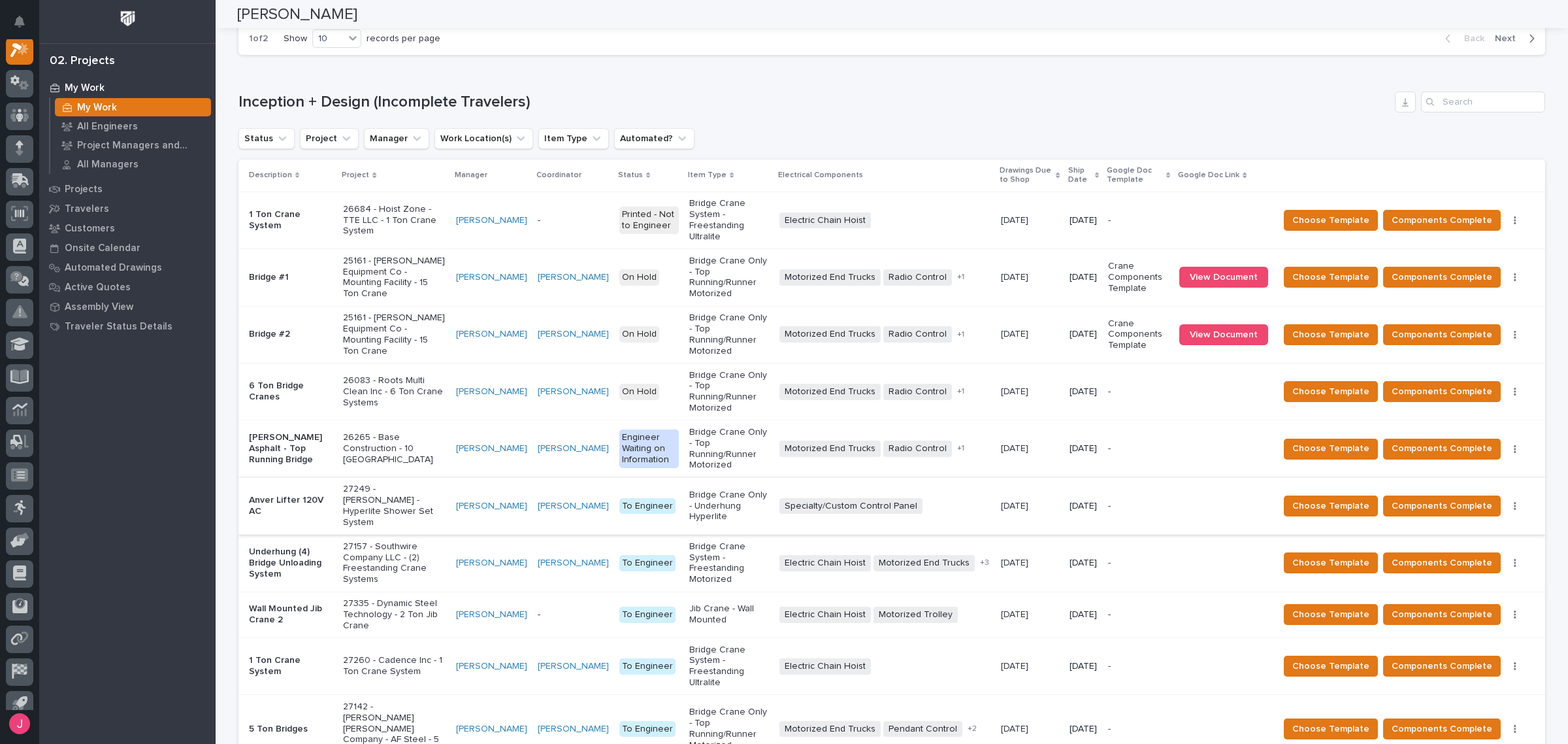
scroll to position [1531, 0]
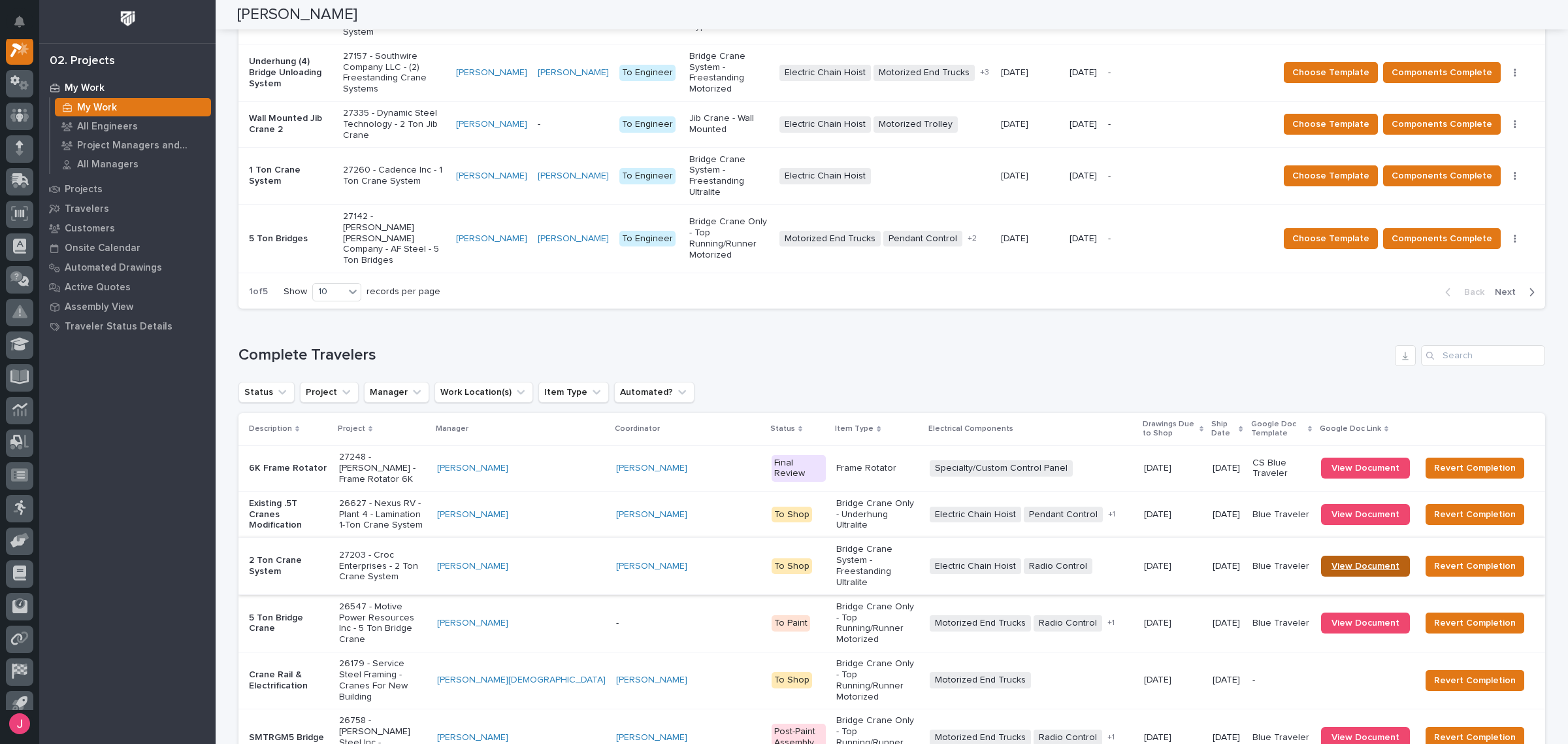
click at [1354, 561] on span "View Document" at bounding box center [1365, 566] width 68 height 9
click at [1340, 510] on span "View Document" at bounding box center [1365, 515] width 68 height 9
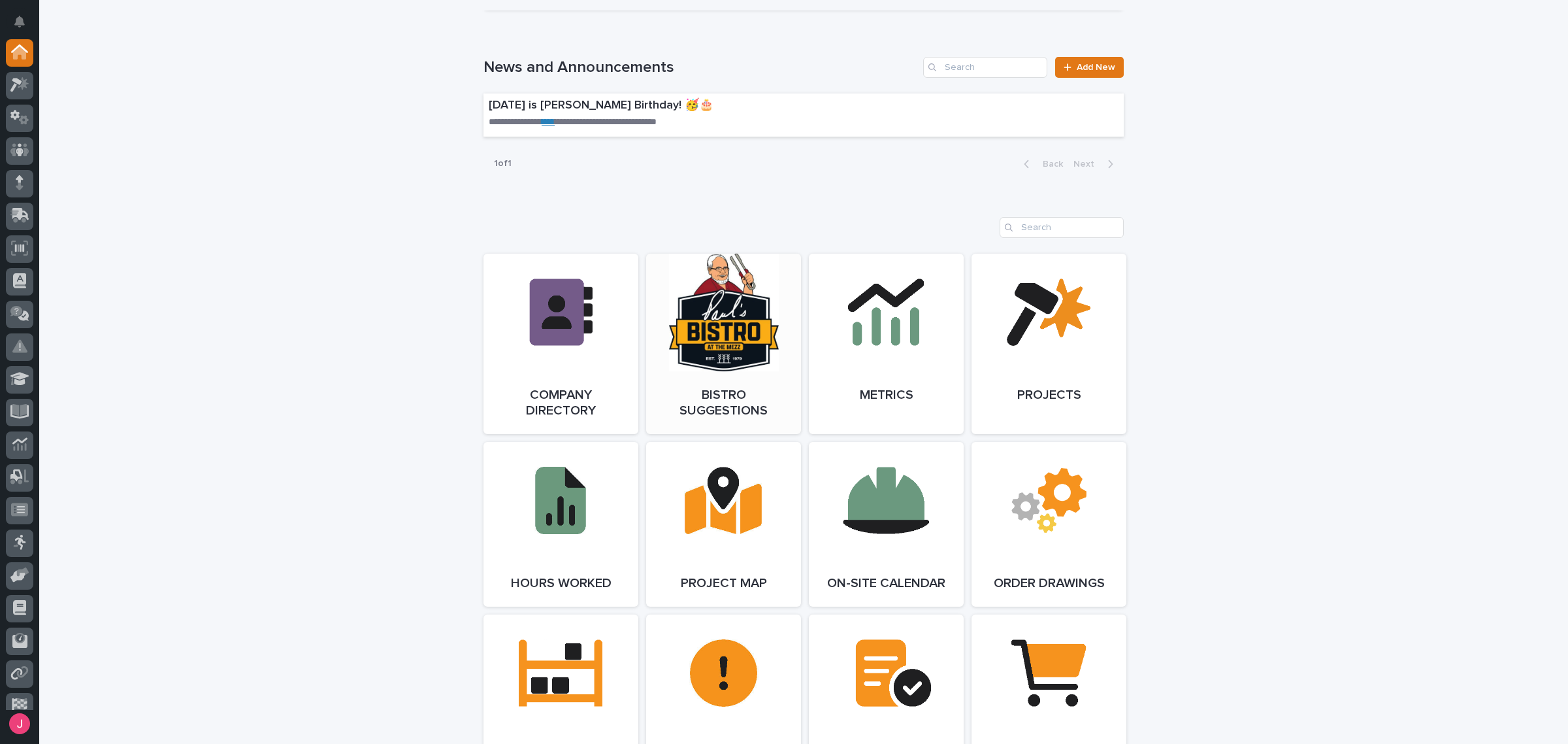
scroll to position [898, 0]
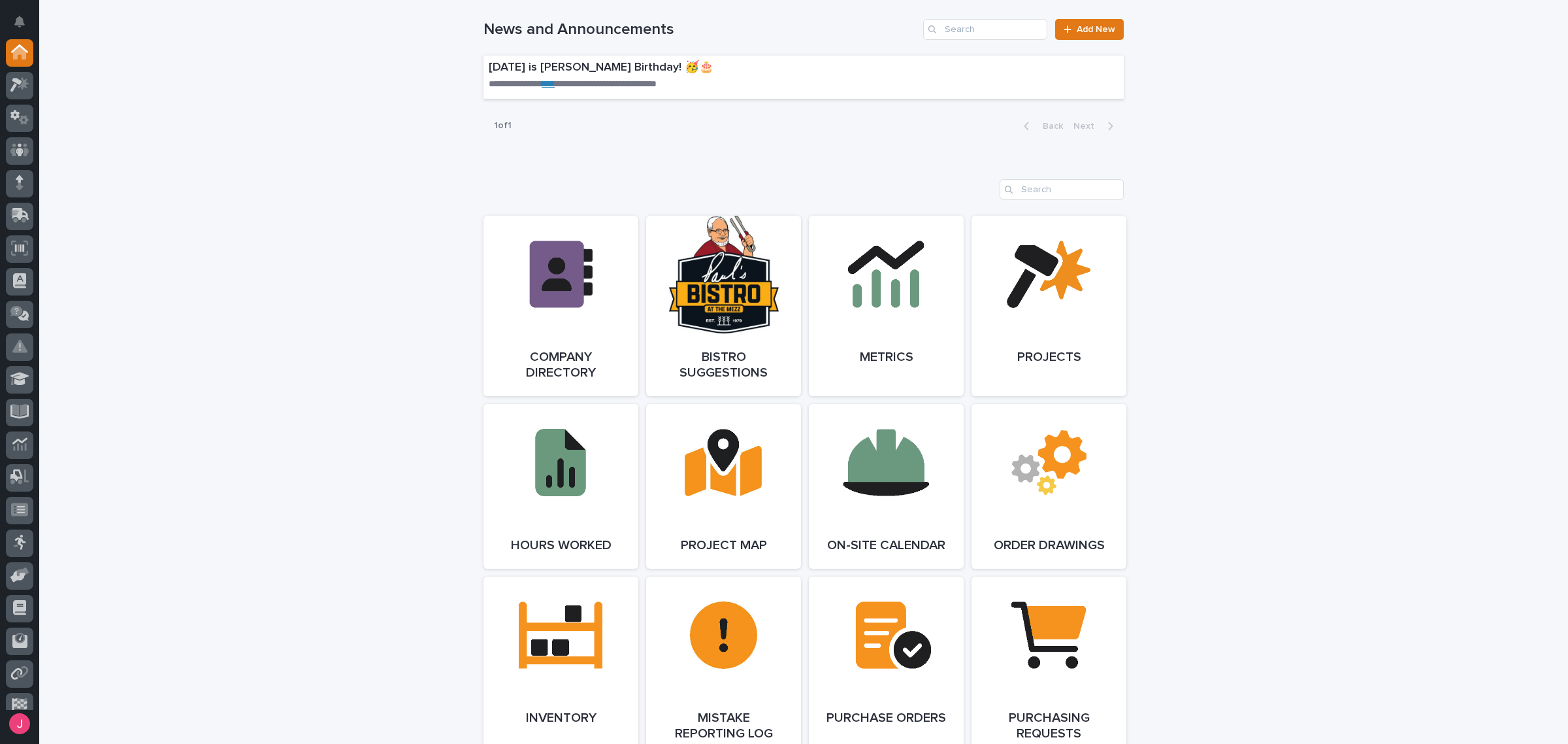
click at [330, 154] on div "**********" at bounding box center [803, 599] width 1529 height 2910
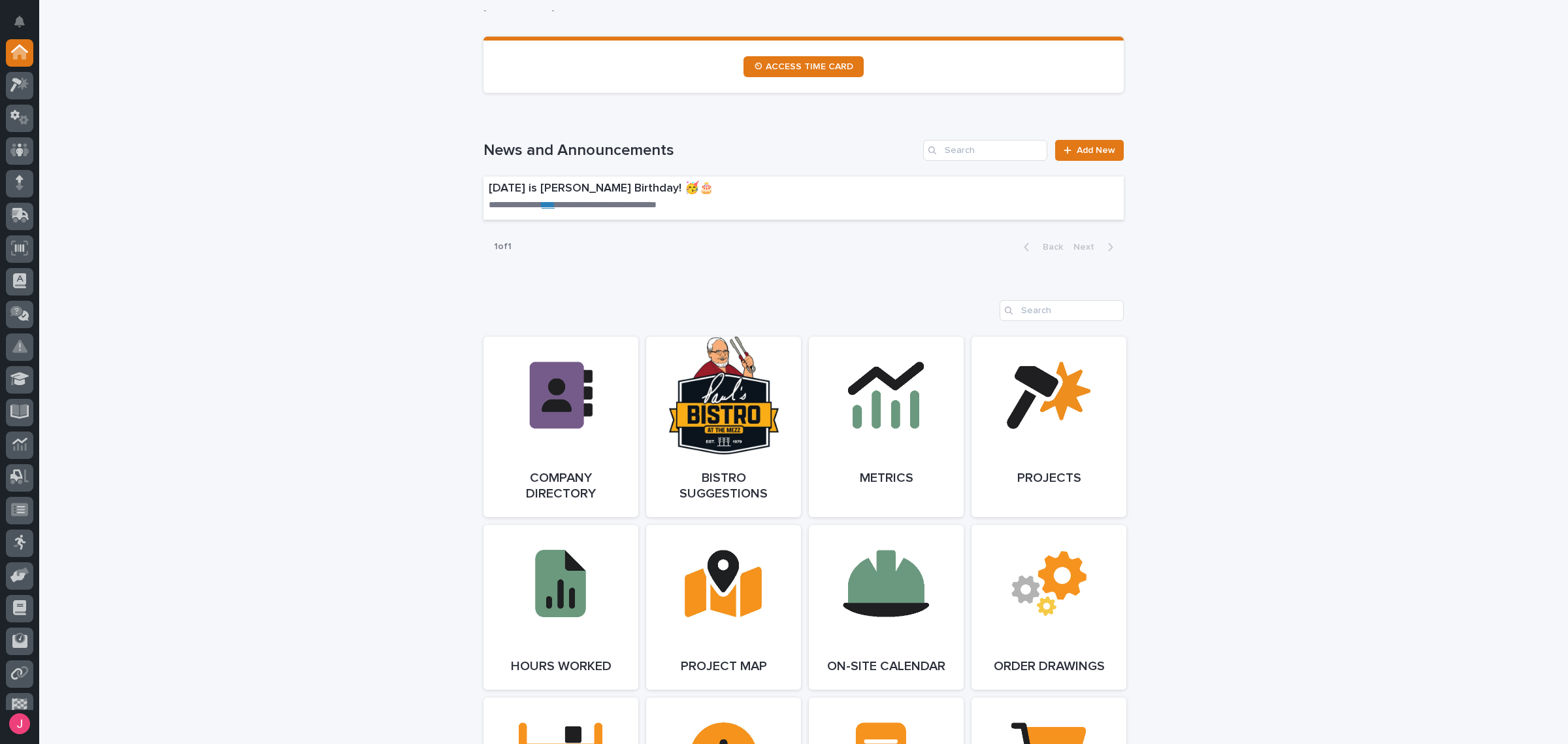
scroll to position [0, 0]
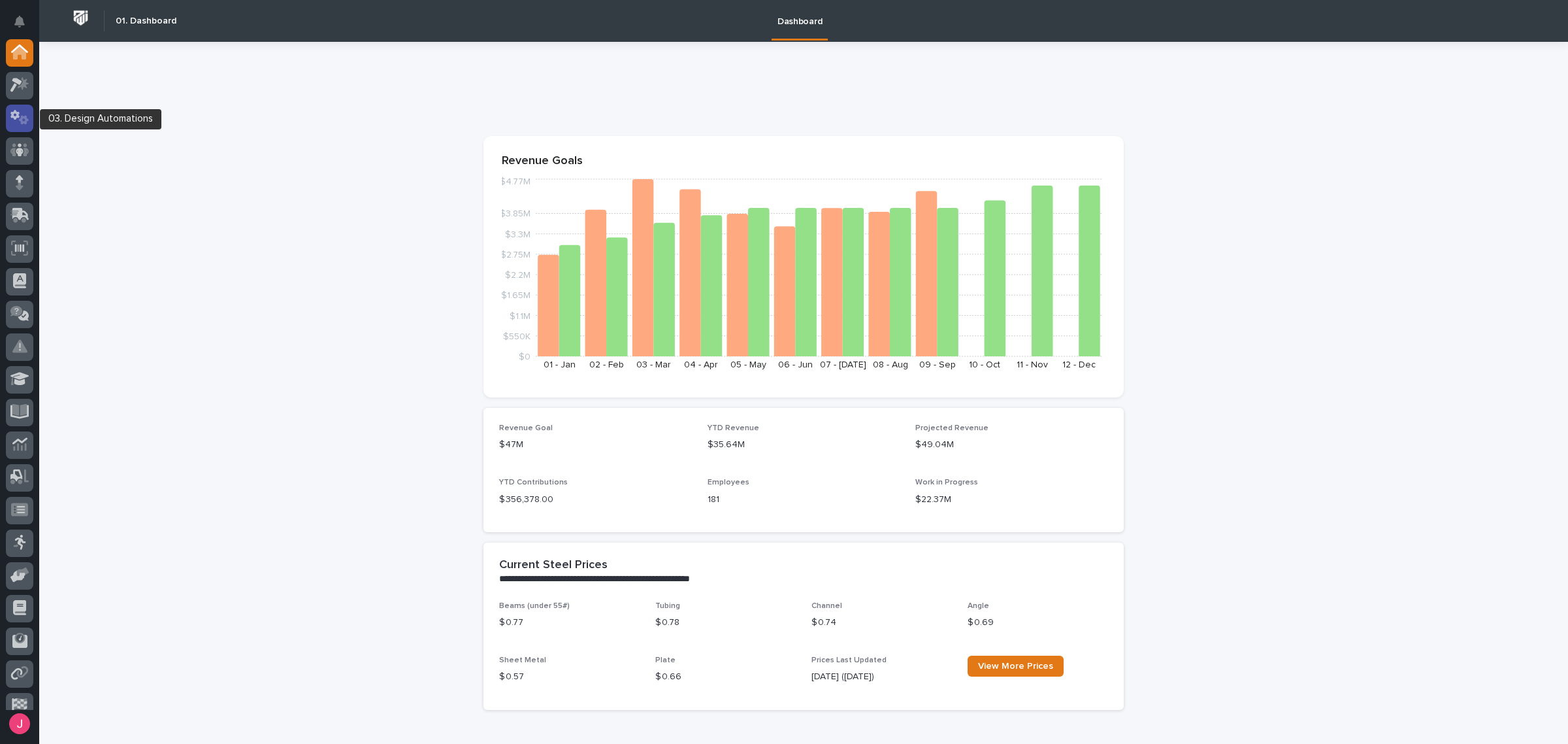
click at [10, 116] on icon at bounding box center [19, 117] width 19 height 15
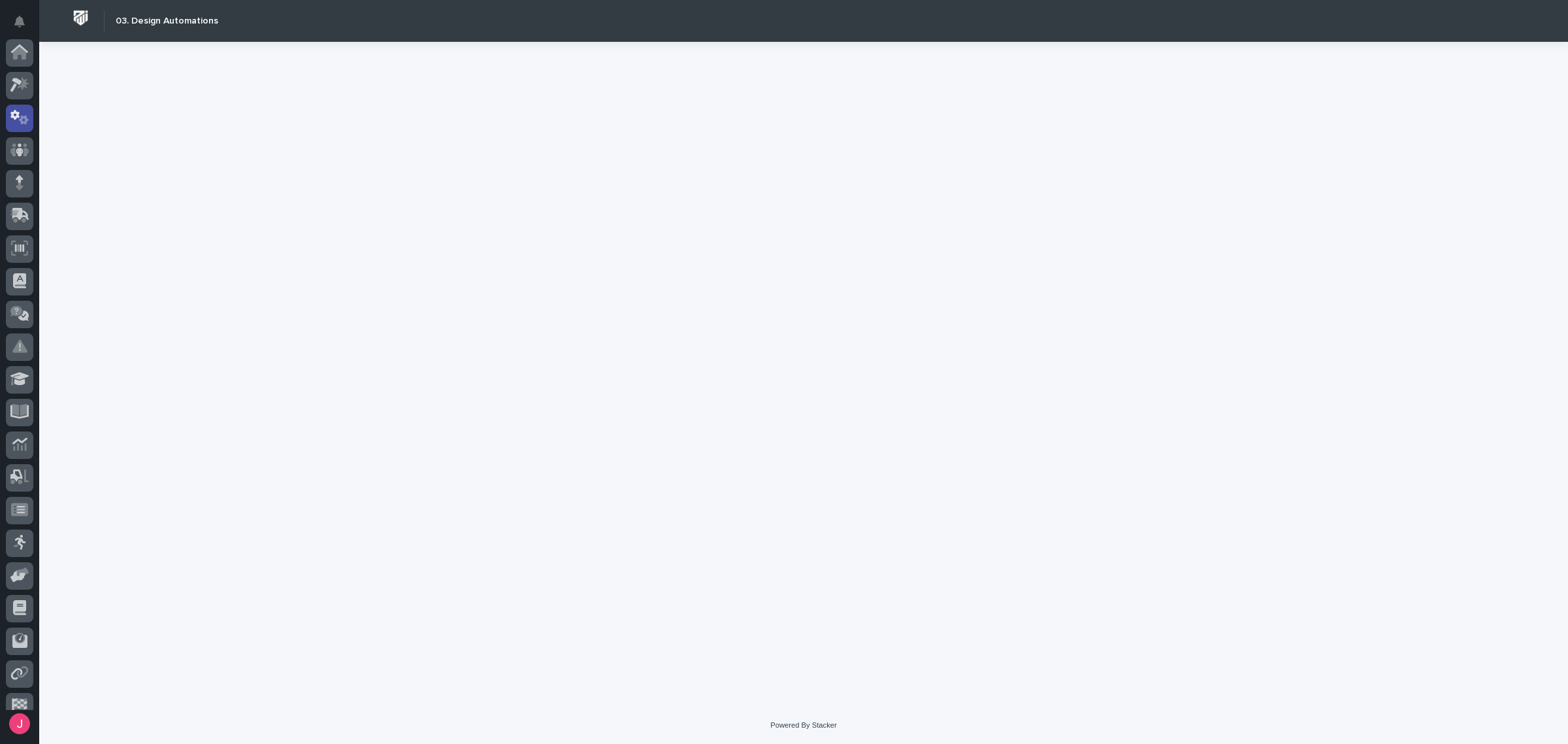
scroll to position [23, 0]
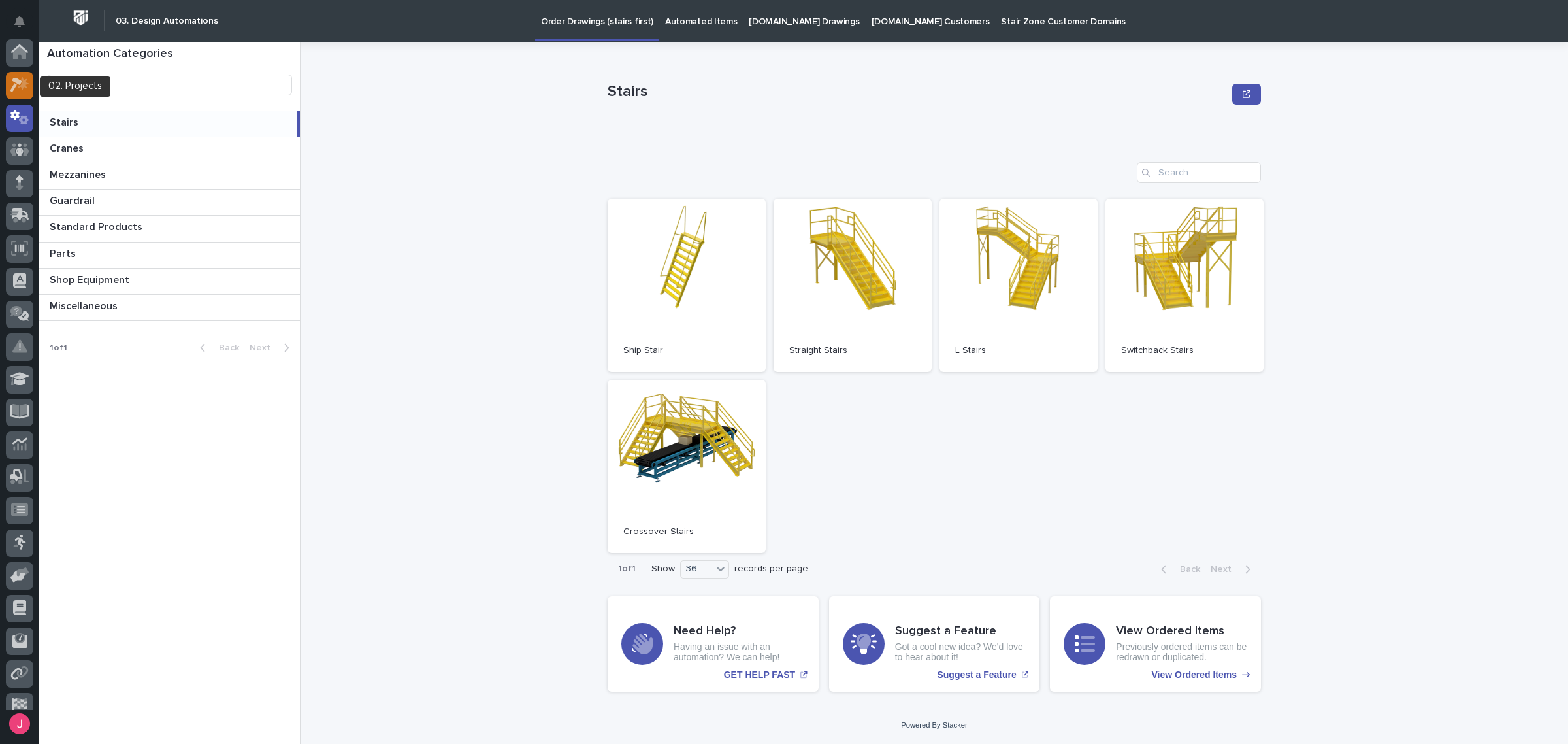
click at [28, 91] on icon at bounding box center [19, 84] width 19 height 15
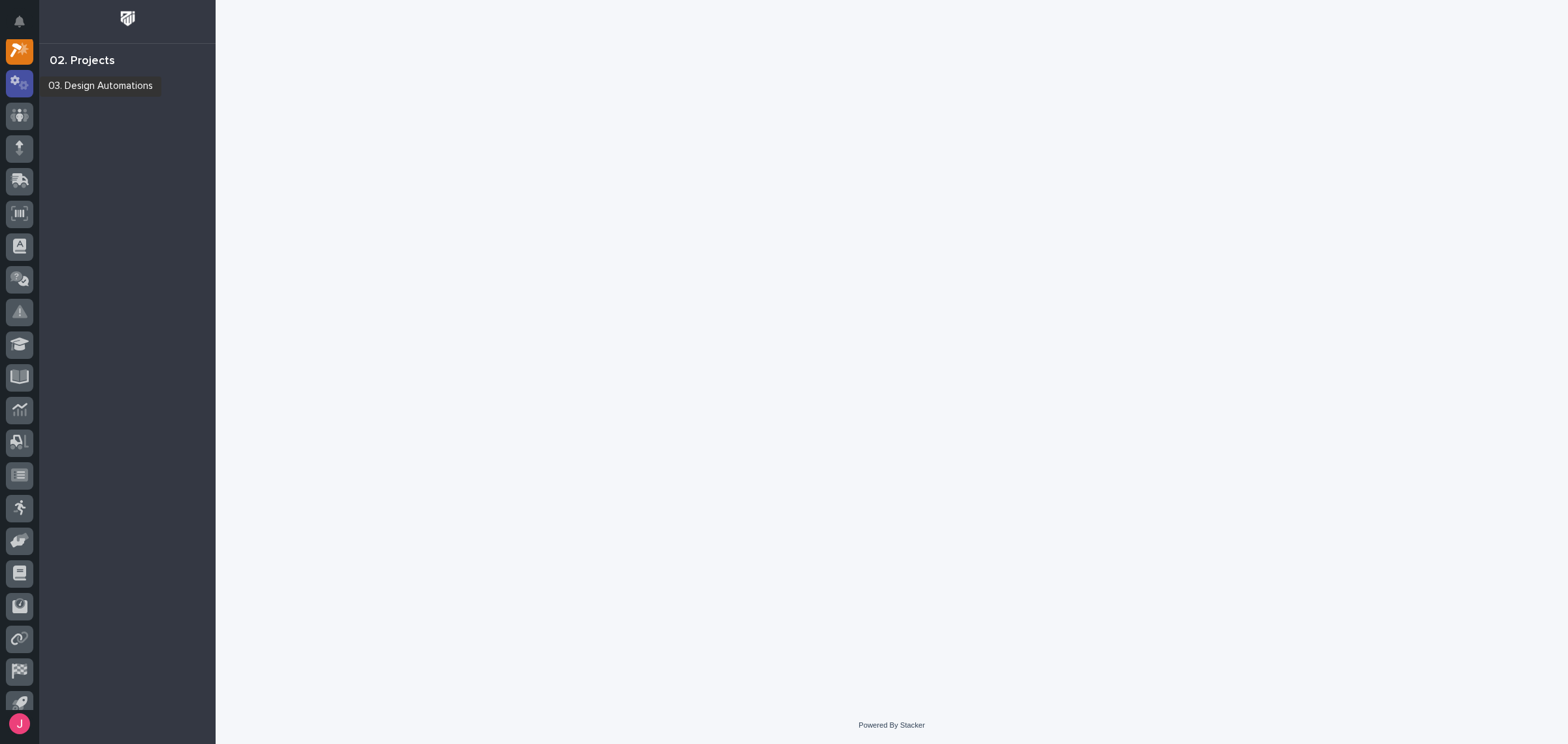
scroll to position [33, 0]
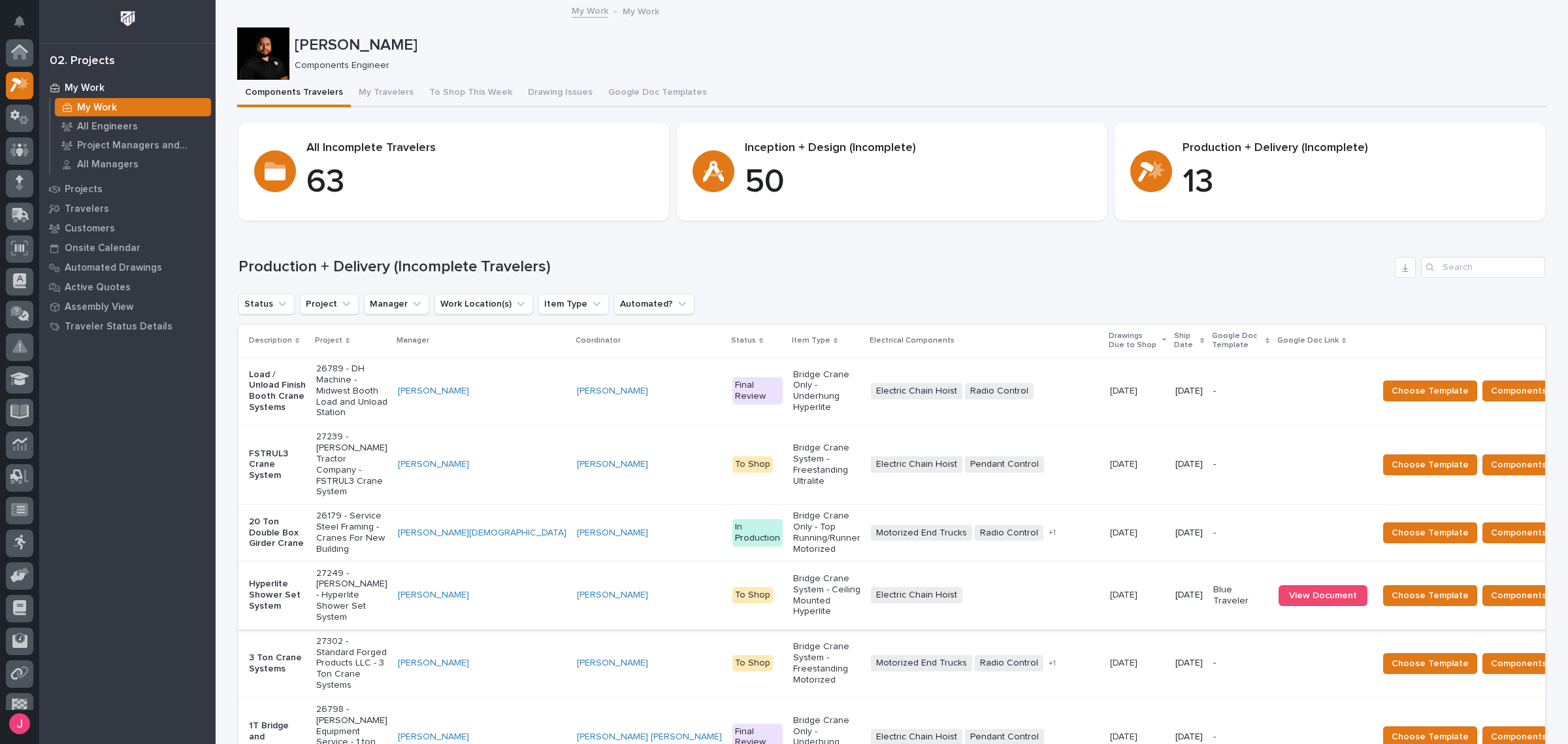
scroll to position [33, 0]
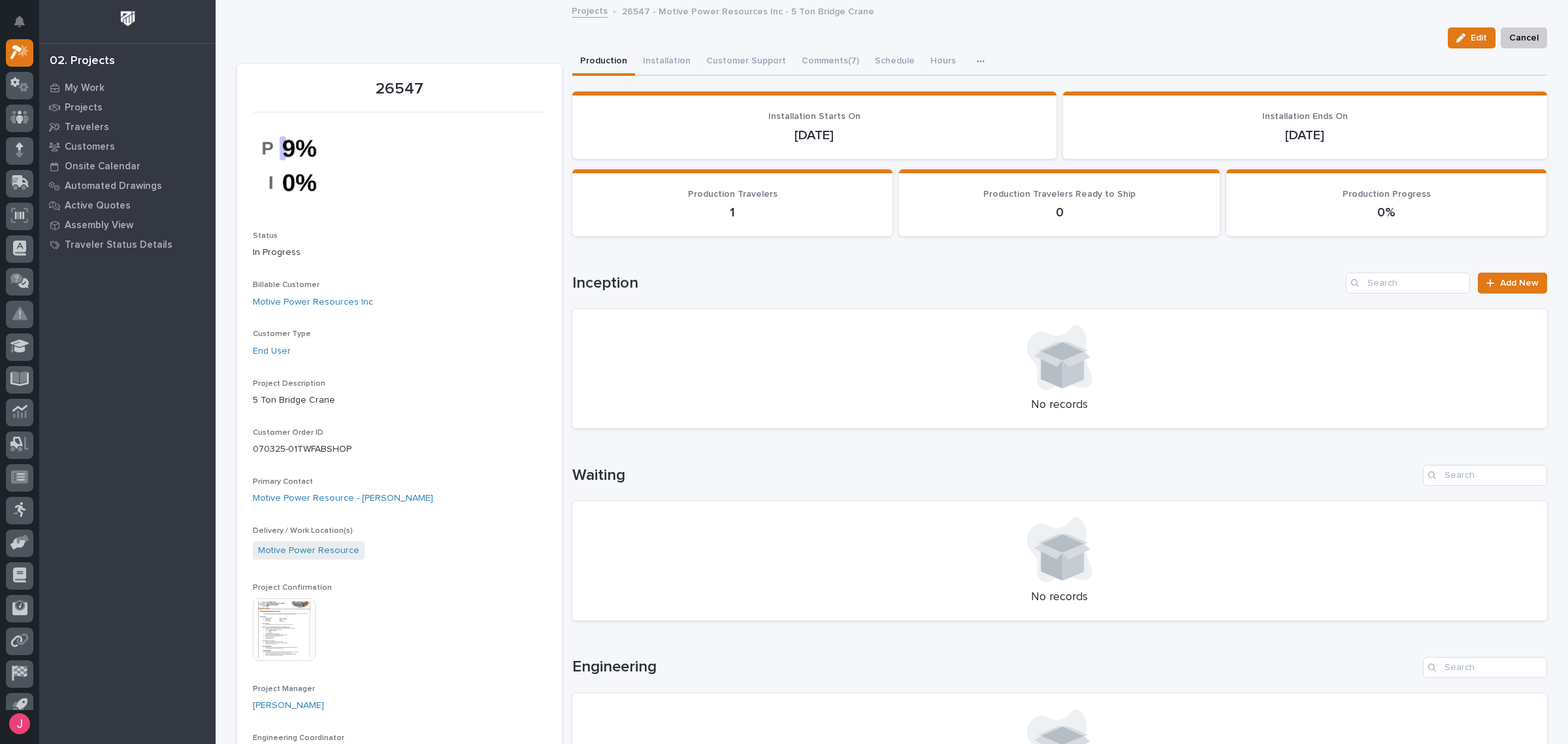
click at [270, 643] on img at bounding box center [284, 629] width 63 height 63
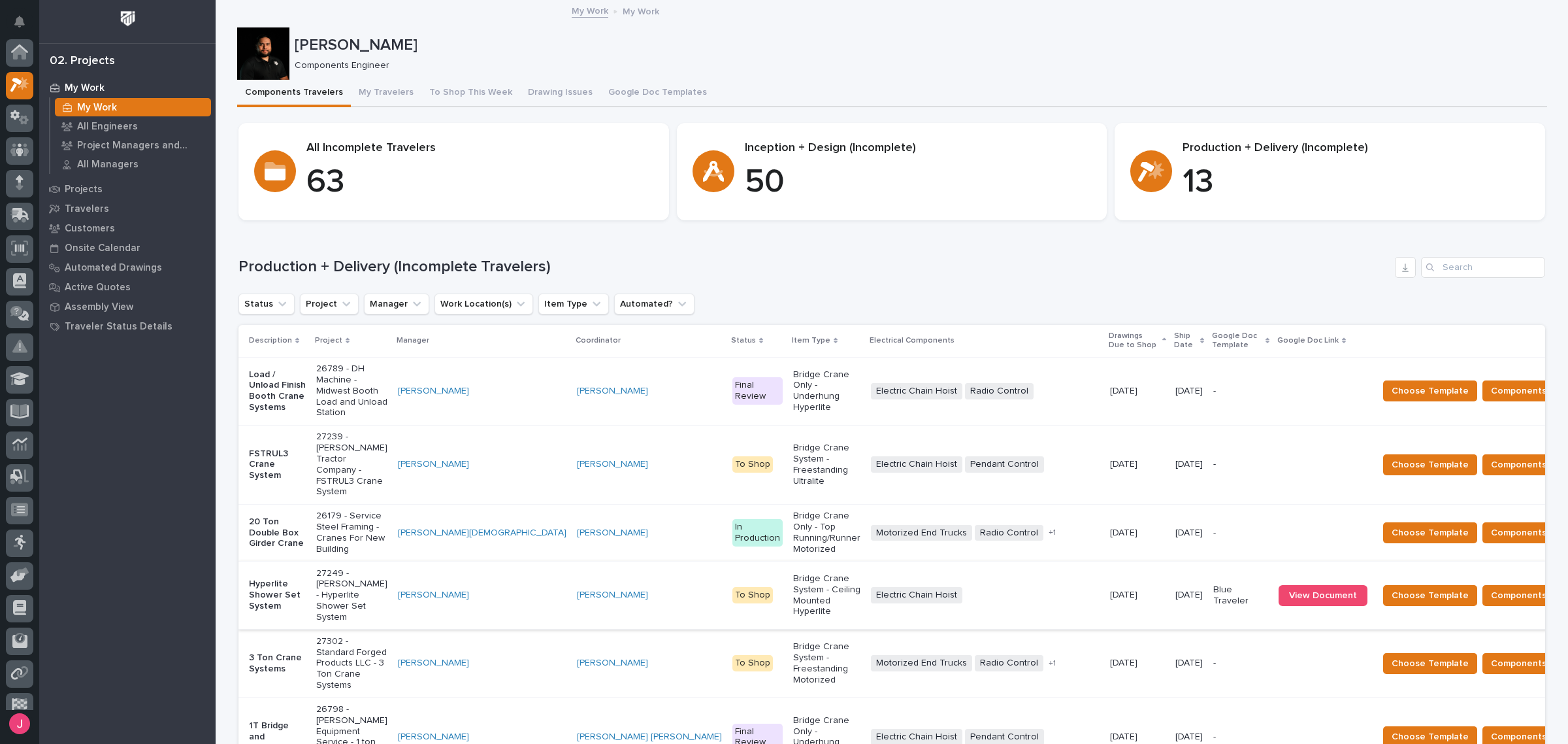
scroll to position [33, 0]
